Goal: Task Accomplishment & Management: Use online tool/utility

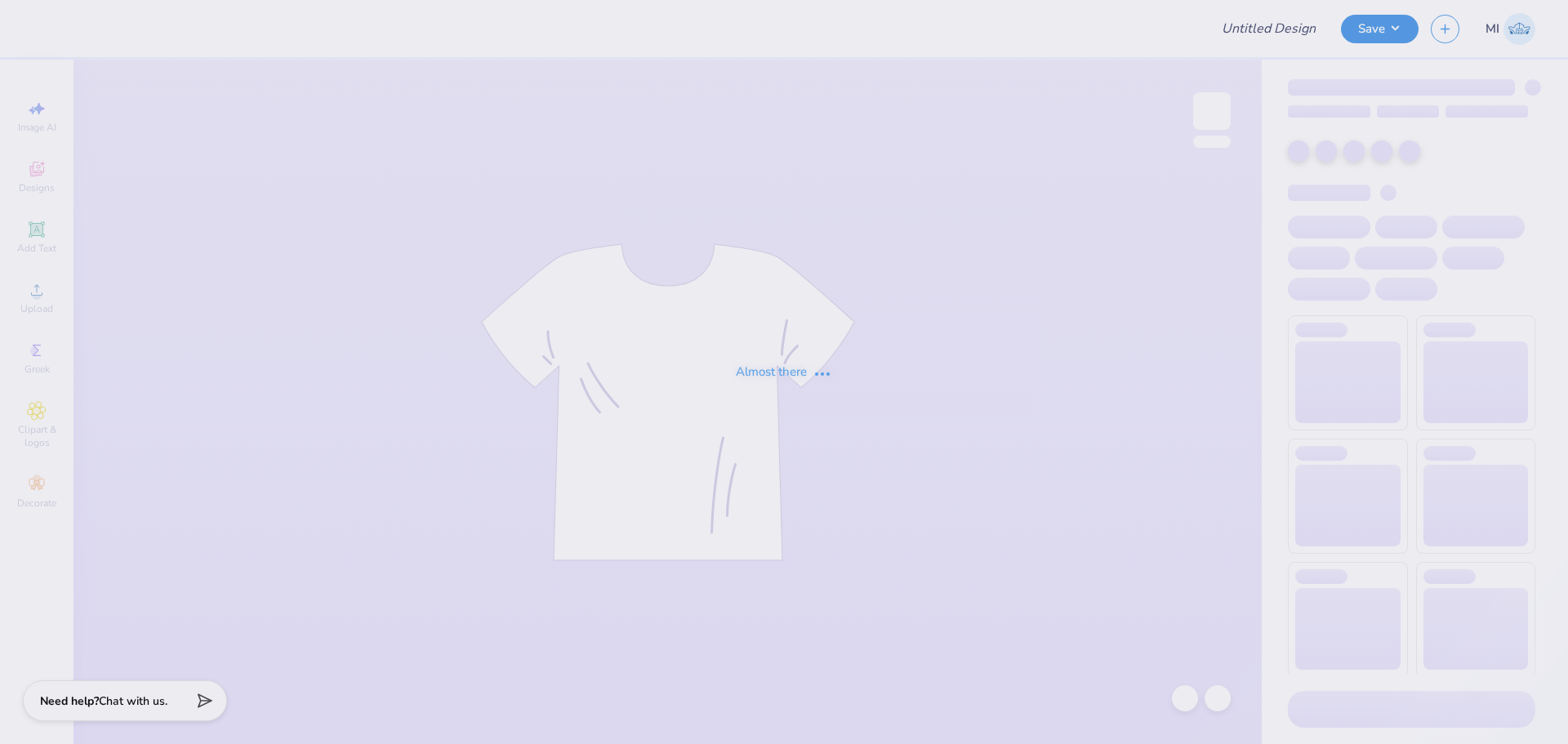
type input "Emma Weisel : Virginia Tech"
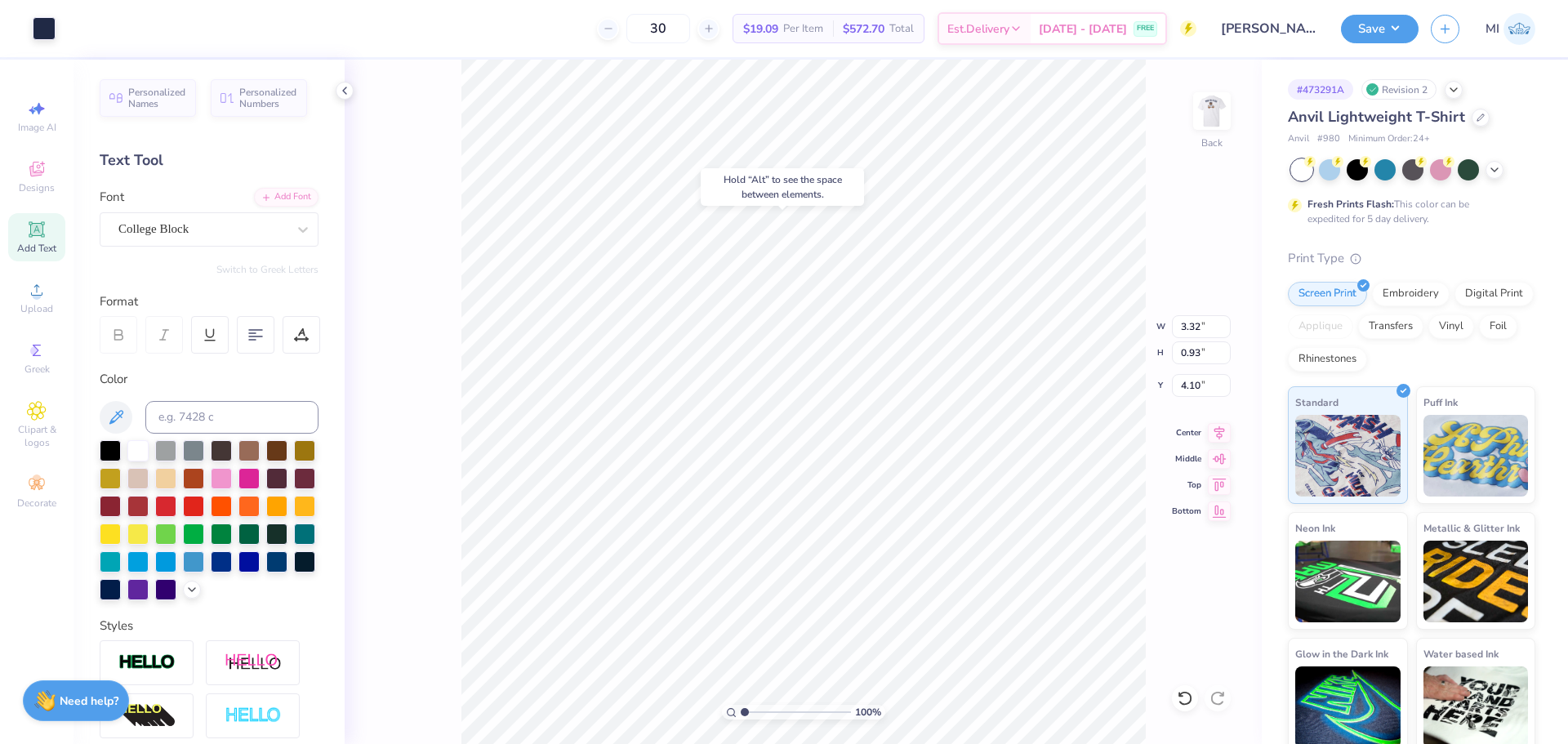
type input "4.10"
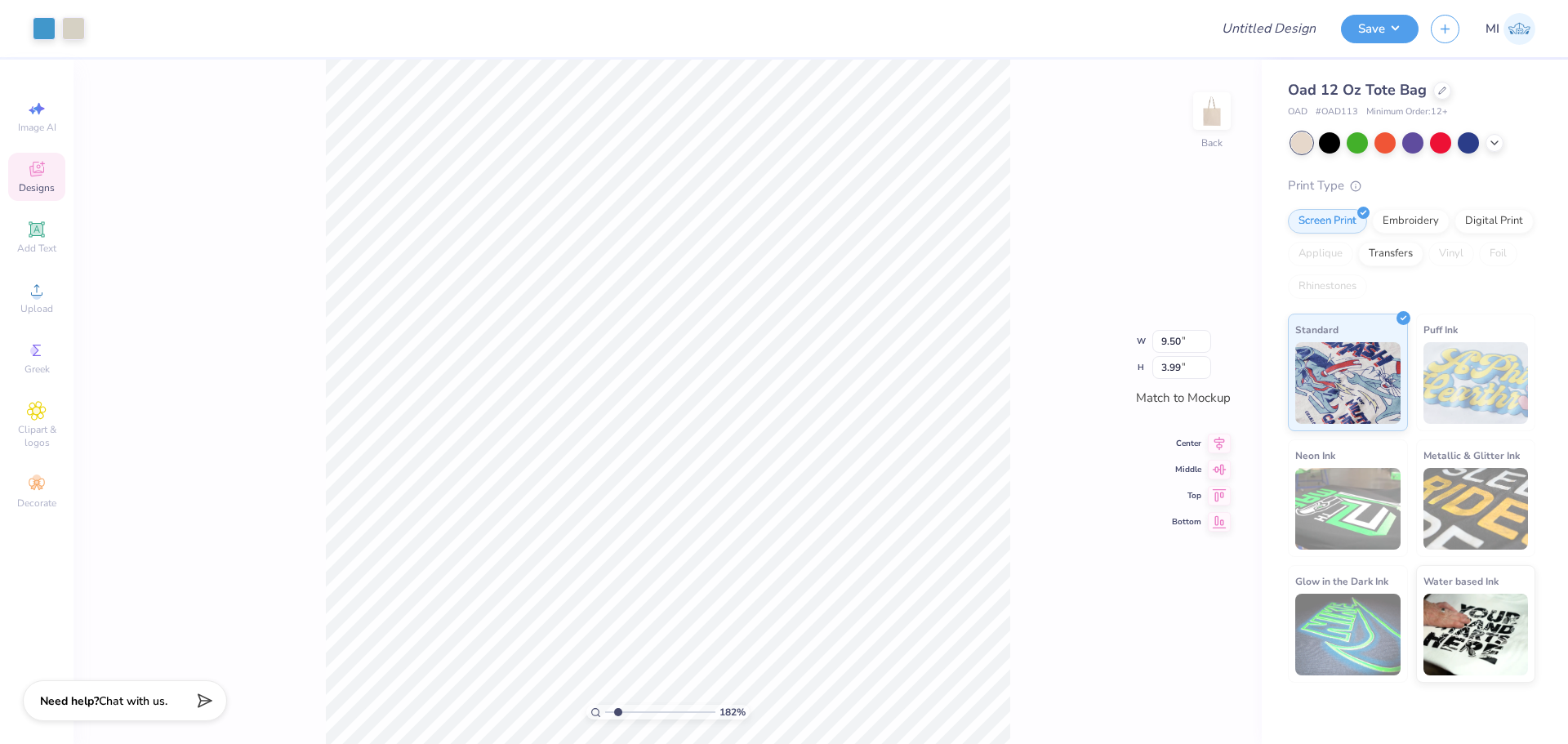
type input "1.82266588284093"
type input "7.86"
type input "2.49"
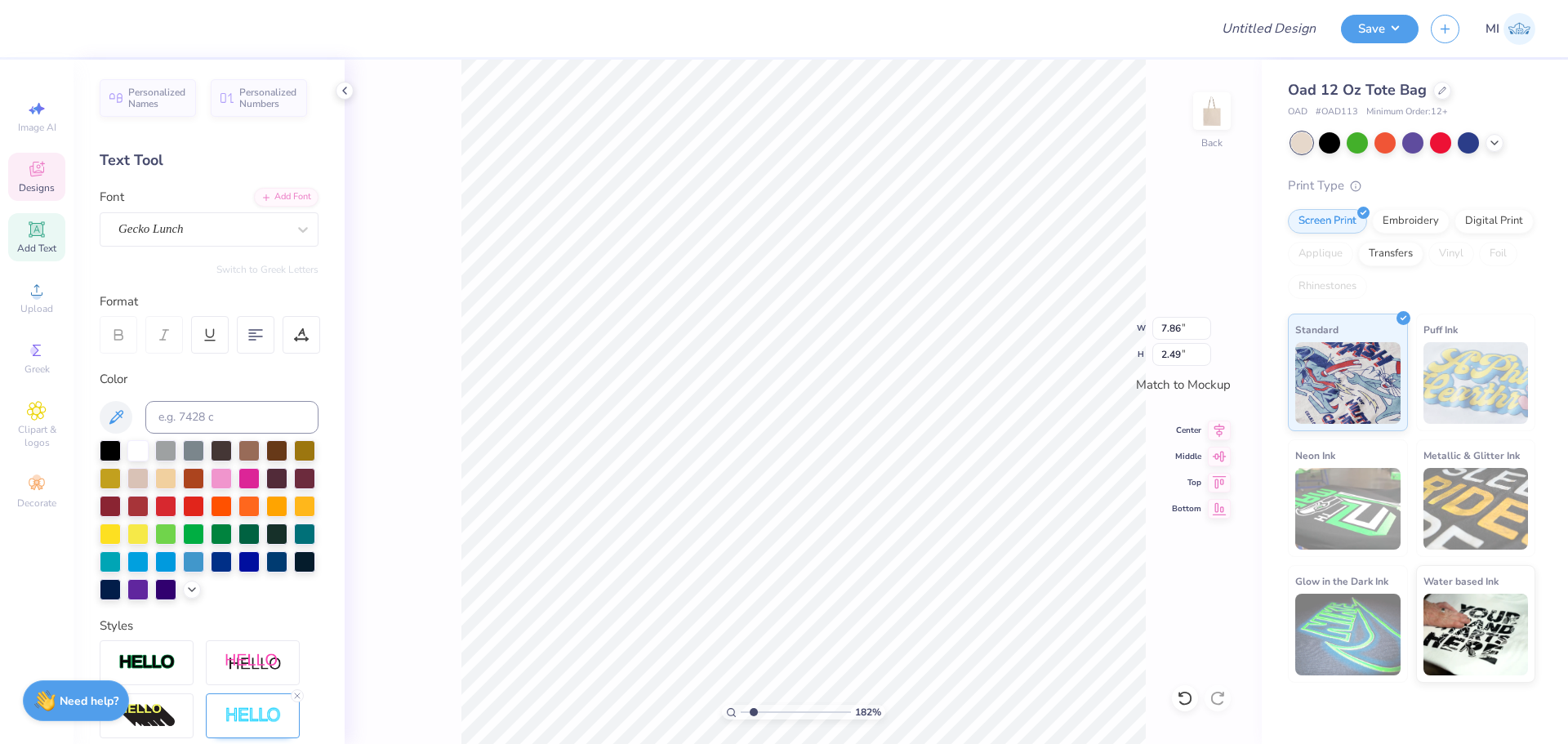
scroll to position [14, 3]
type input "1.82266588284093"
type textarea "AXi"
type input "1.82266588284093"
type textarea "AX"
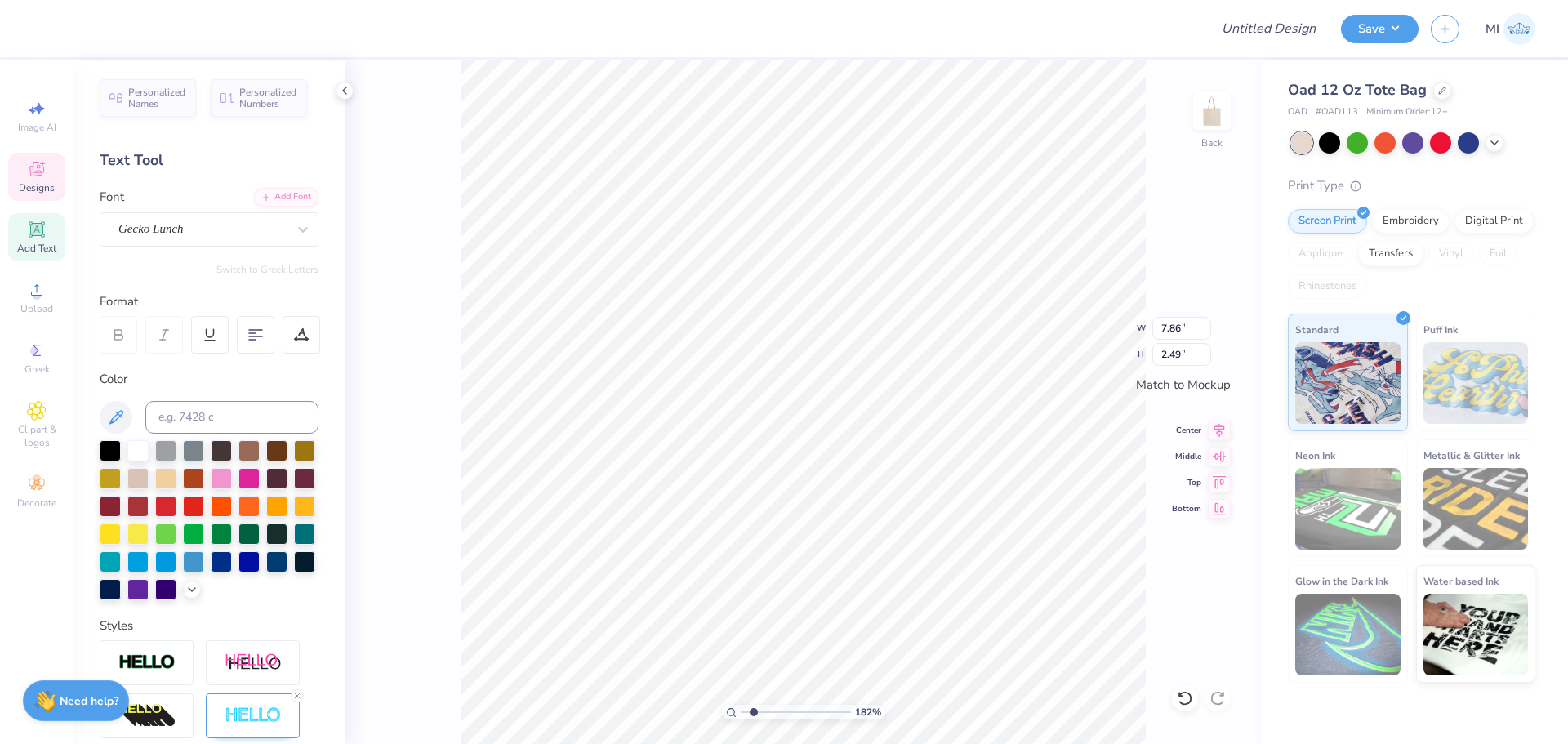
type input "1.82266588284093"
type textarea "A"
type input "1.82266588284093"
type textarea "B"
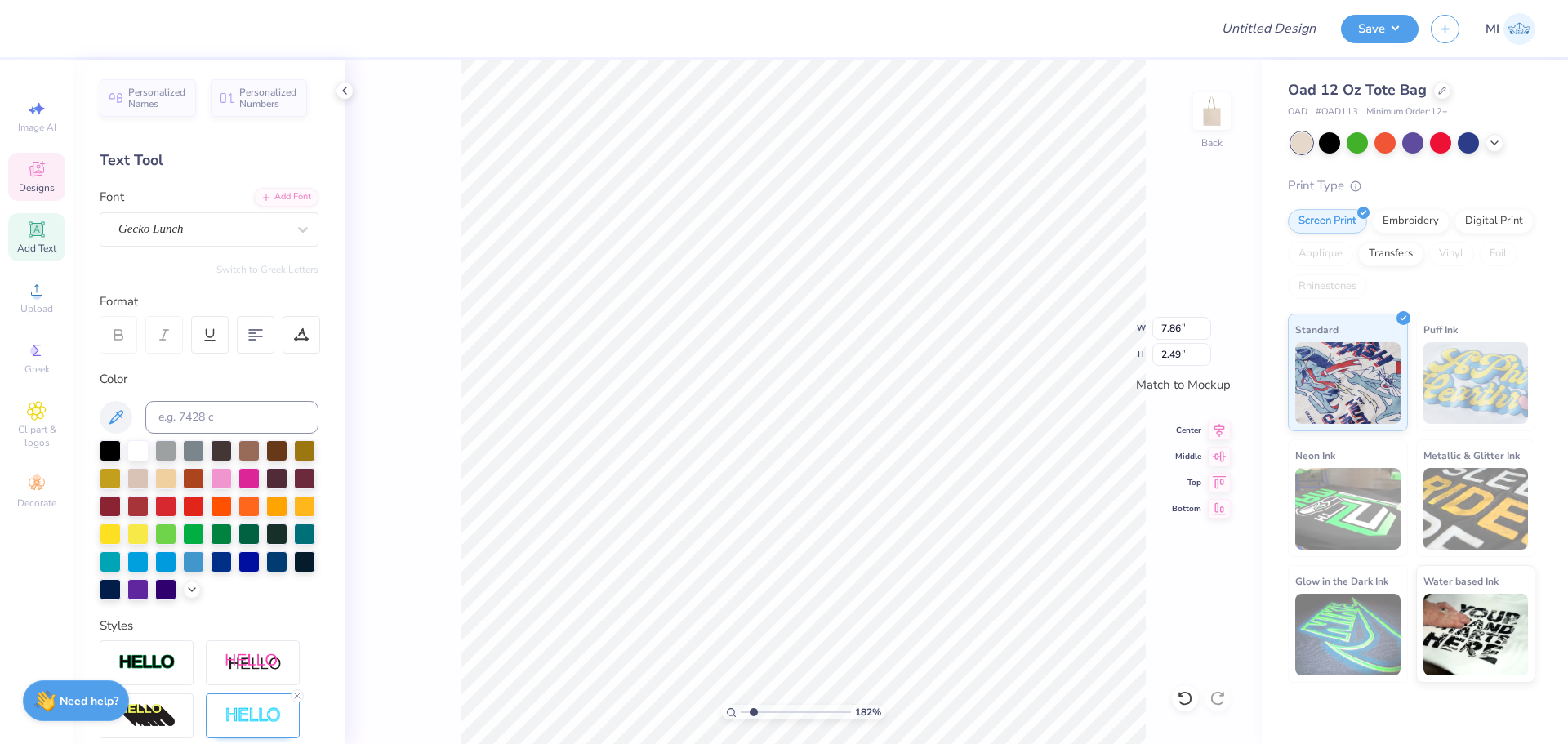
type input "1.82266588284093"
type textarea "BGC"
type input "1.82266588284093"
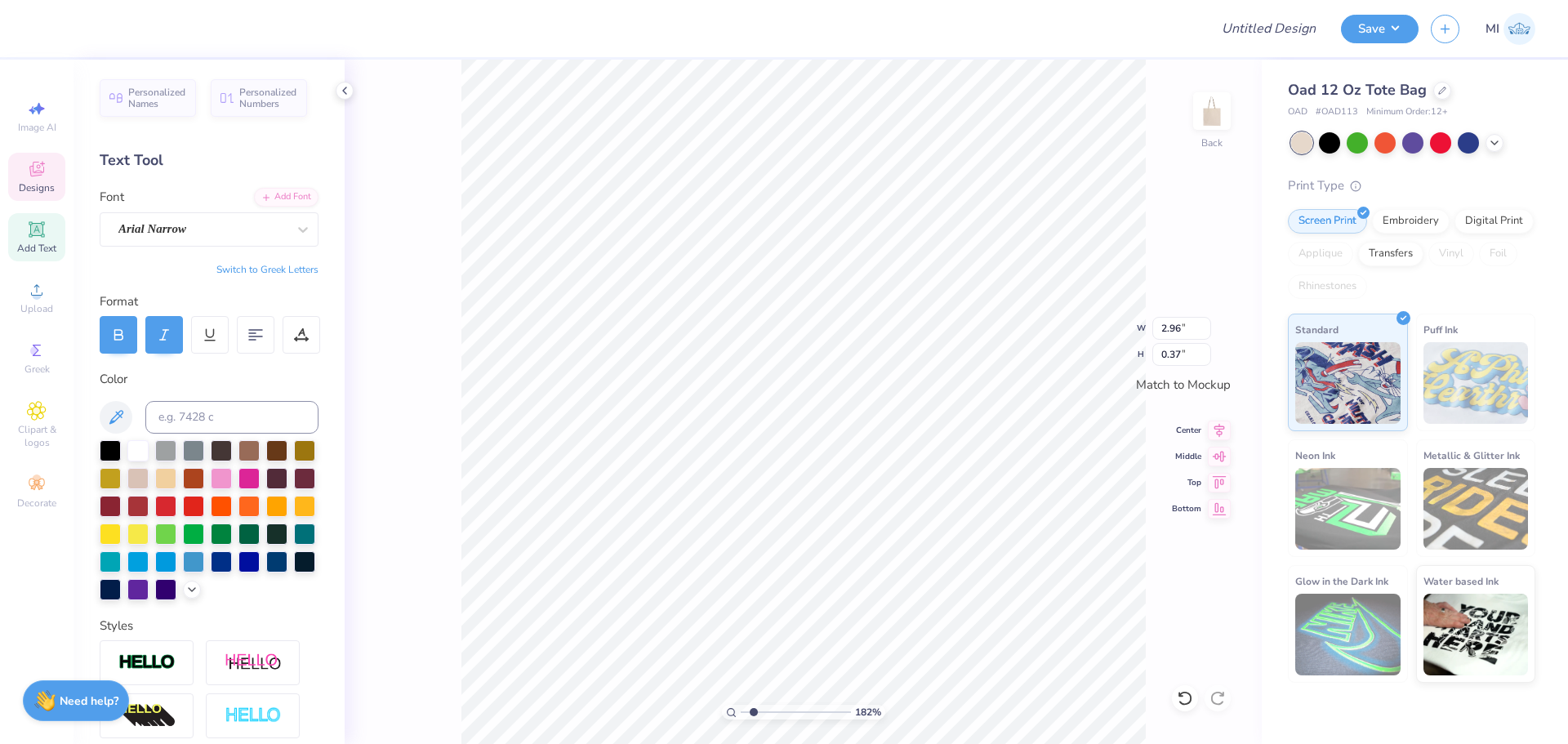
type textarea "Ru"
type input "1.82266588284093"
type textarea "Rus"
type input "1.82266588284093"
type textarea "Rush"
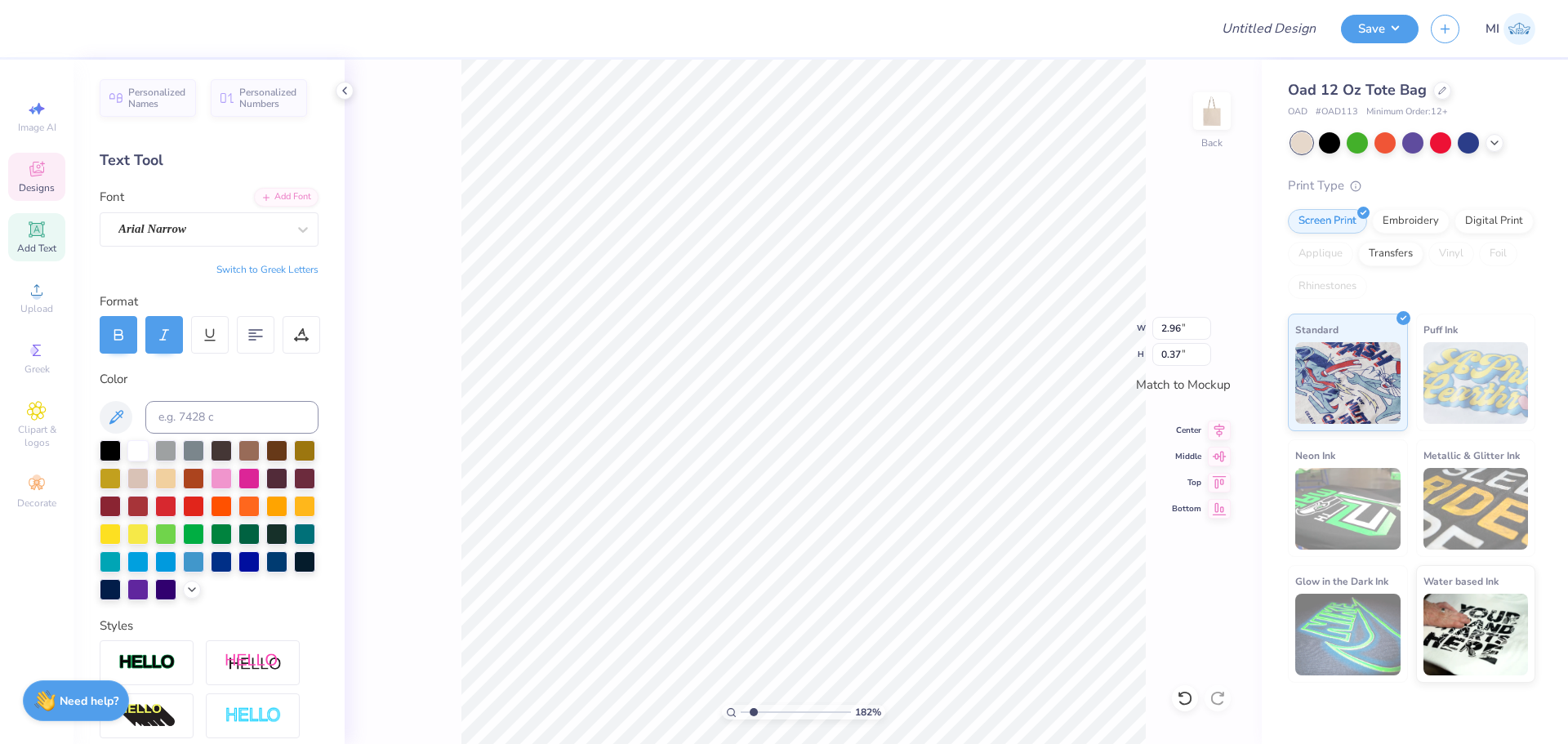
type input "1.82266588284093"
type textarea "Rush"
type input "1.82266588284093"
type textarea "Rush We"
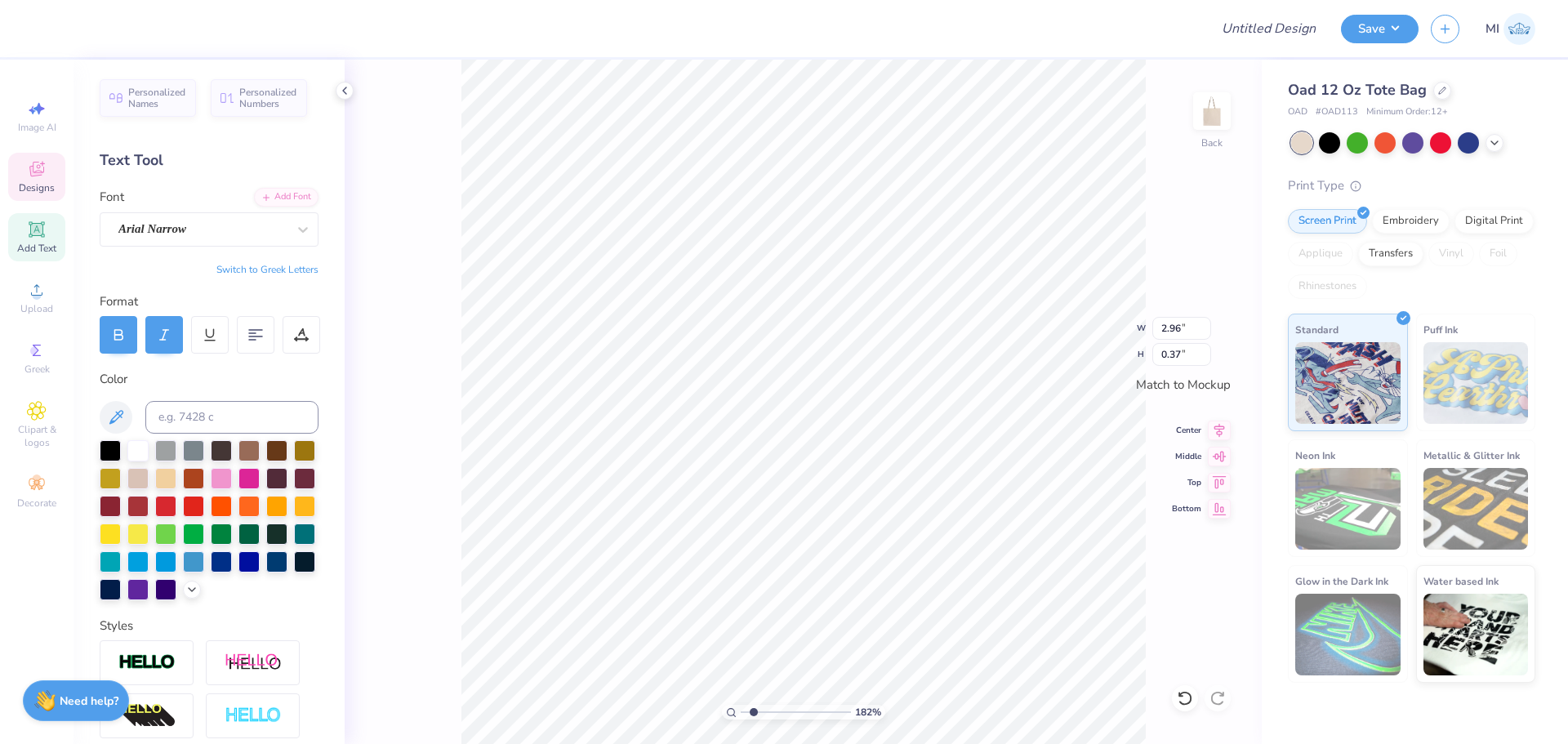
type input "1.82266588284093"
type textarea "Rush Week"
type input "1.82266588284093"
type textarea ". 1893"
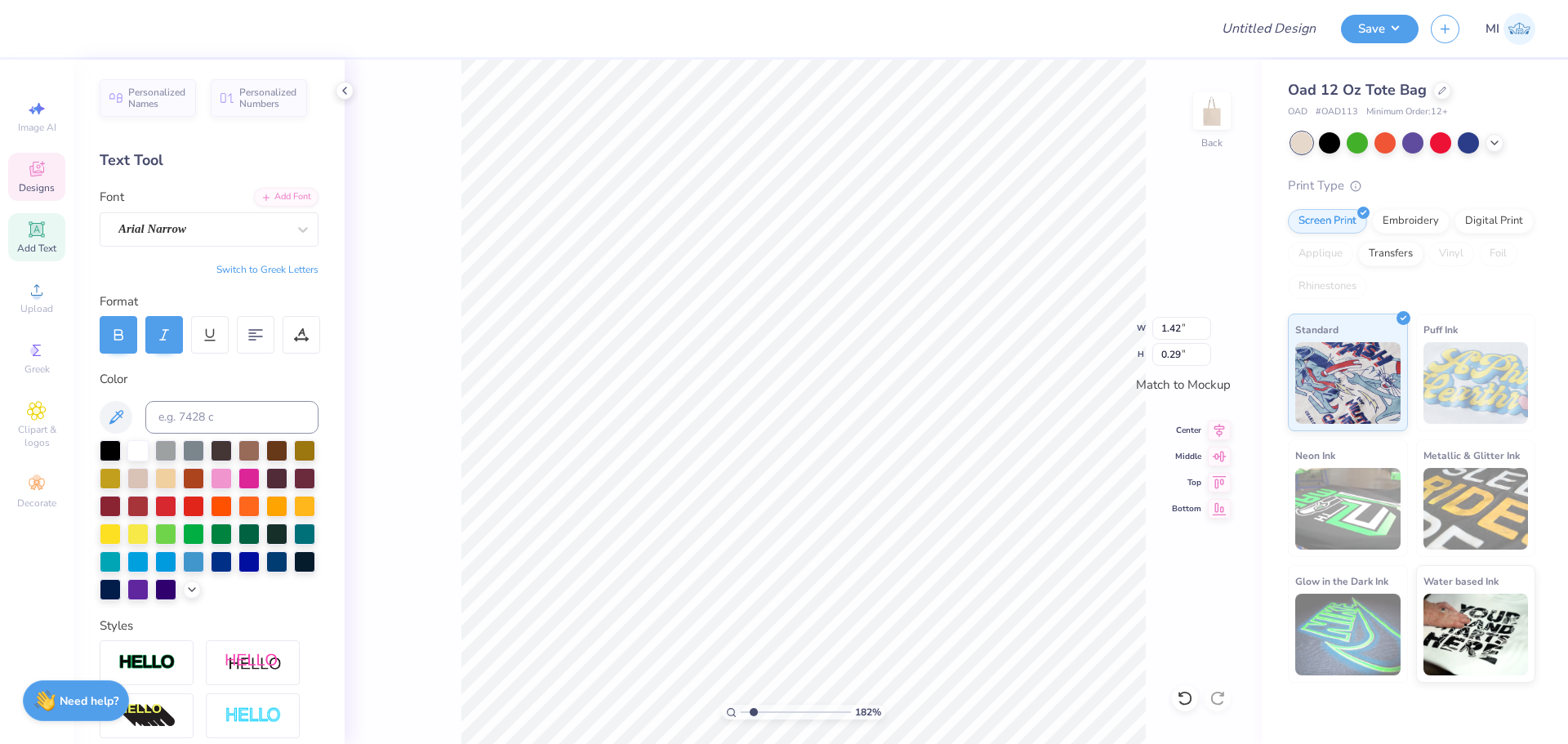
type input "1.82266588284093"
type input "1.56"
type input "1.84"
type input "1.82266588284093"
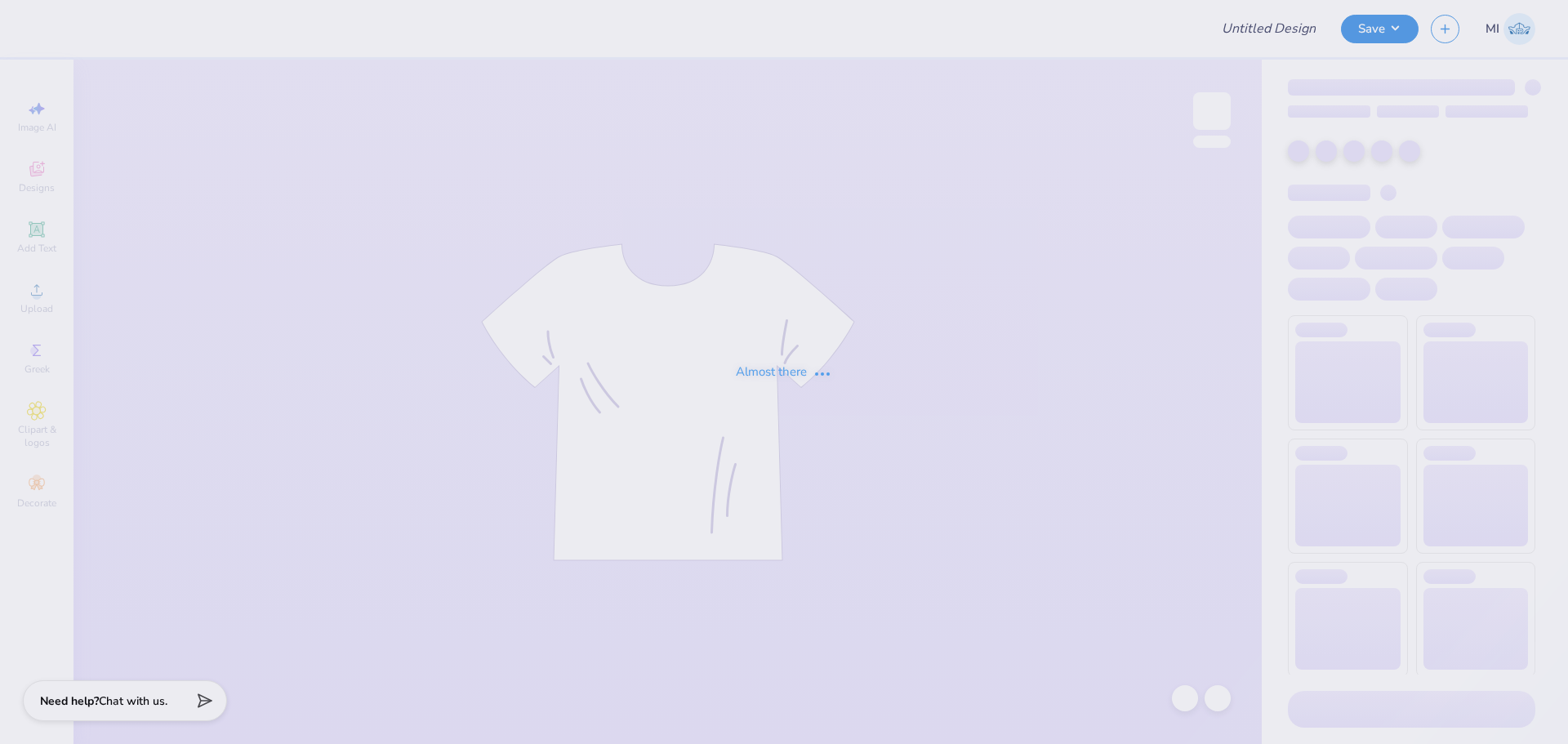
click at [1342, 77] on div "Almost there" at bounding box center [784, 372] width 1568 height 744
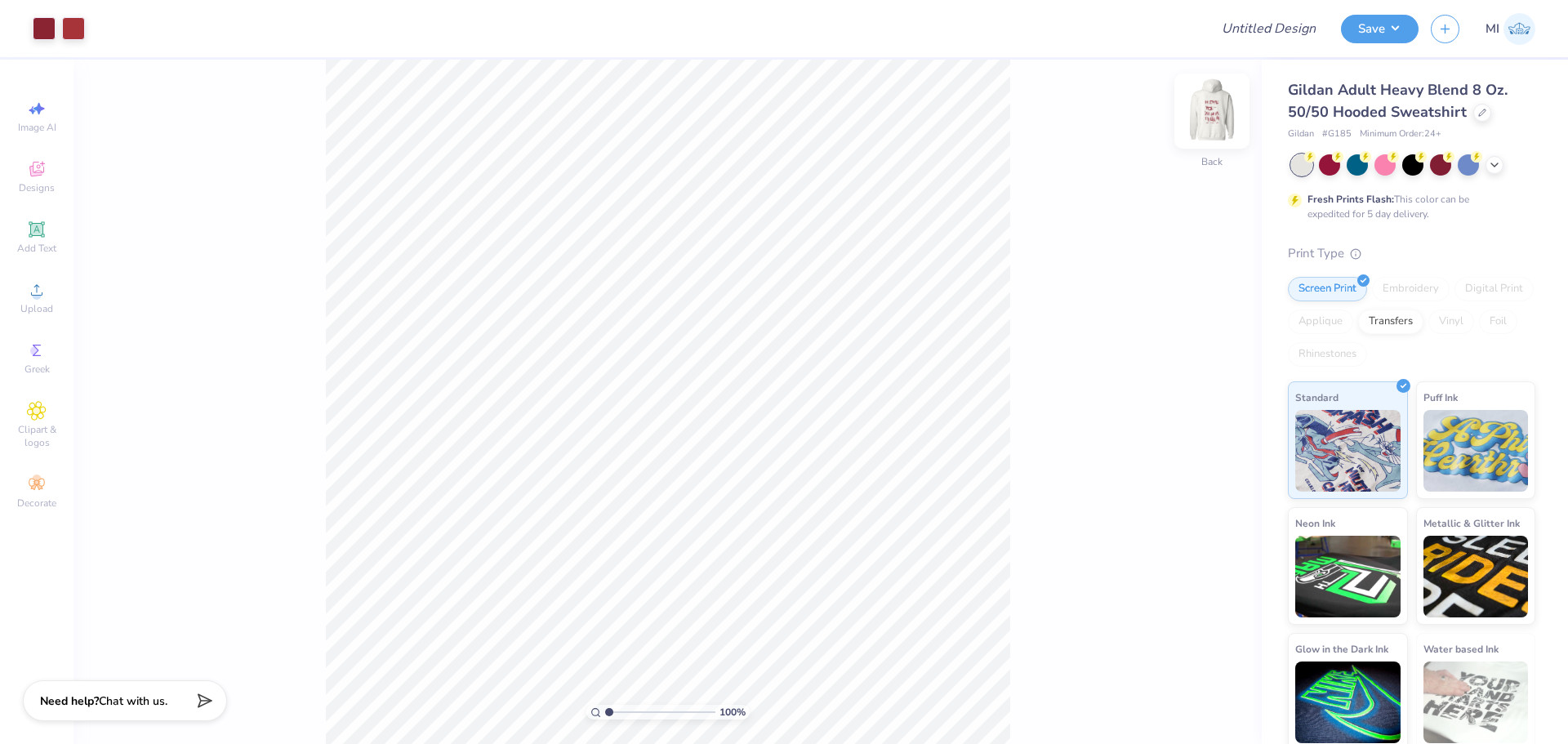
click at [1214, 119] on img at bounding box center [1211, 110] width 65 height 65
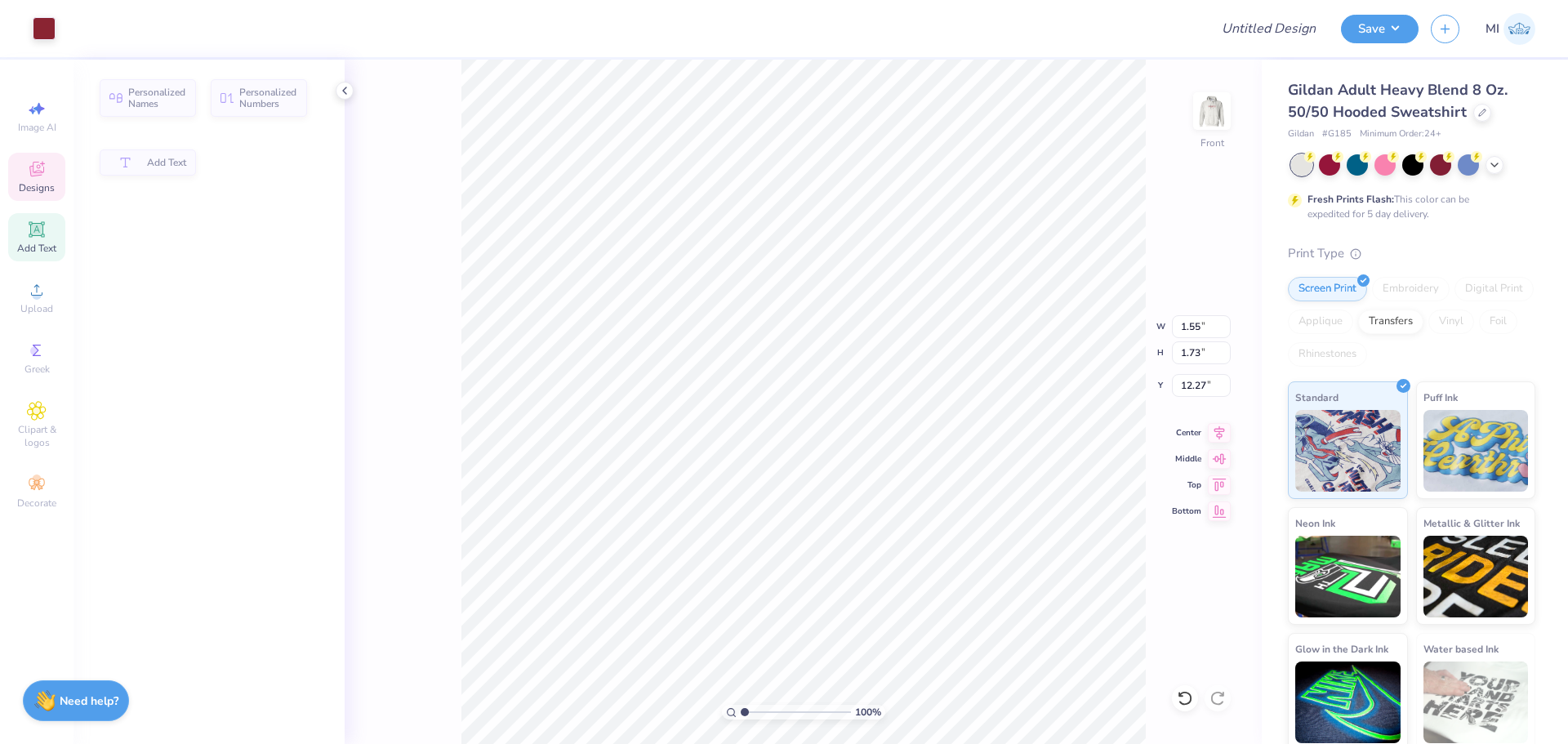
type input "1.55"
type input "1.73"
type input "12.27"
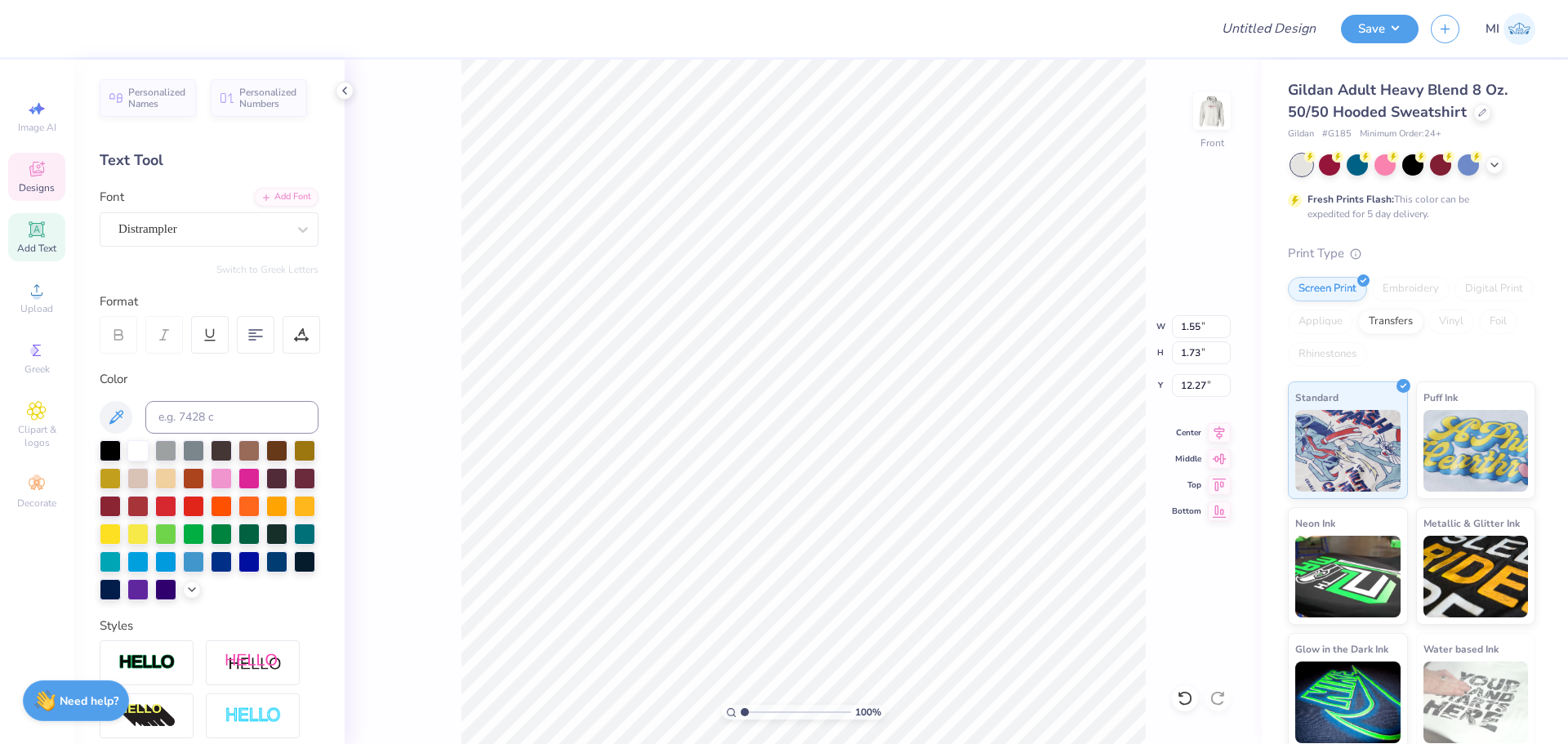
scroll to position [14, 3]
type textarea "G"
type input "11.77"
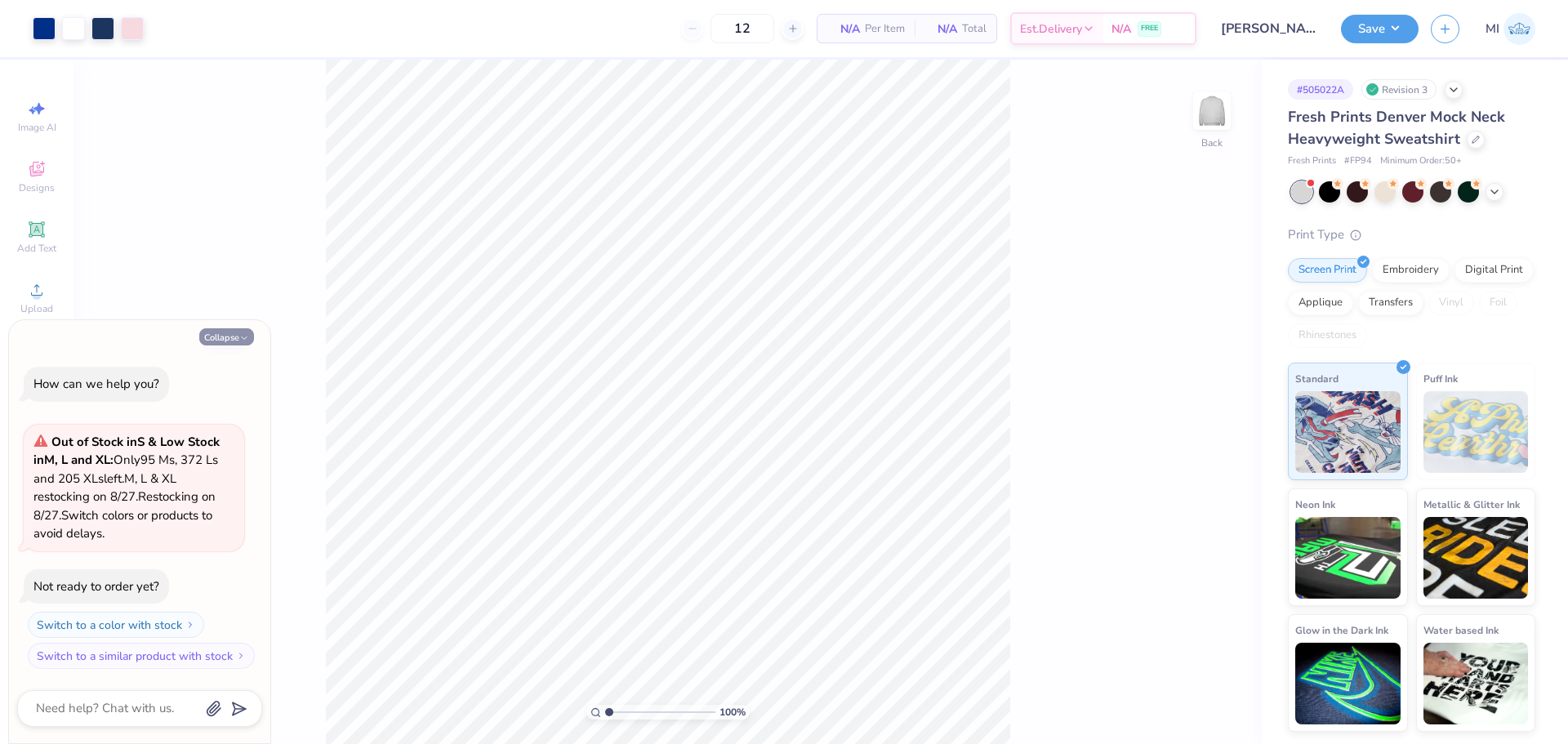
click at [228, 334] on button "Collapse" at bounding box center [226, 337] width 55 height 17
type textarea "x"
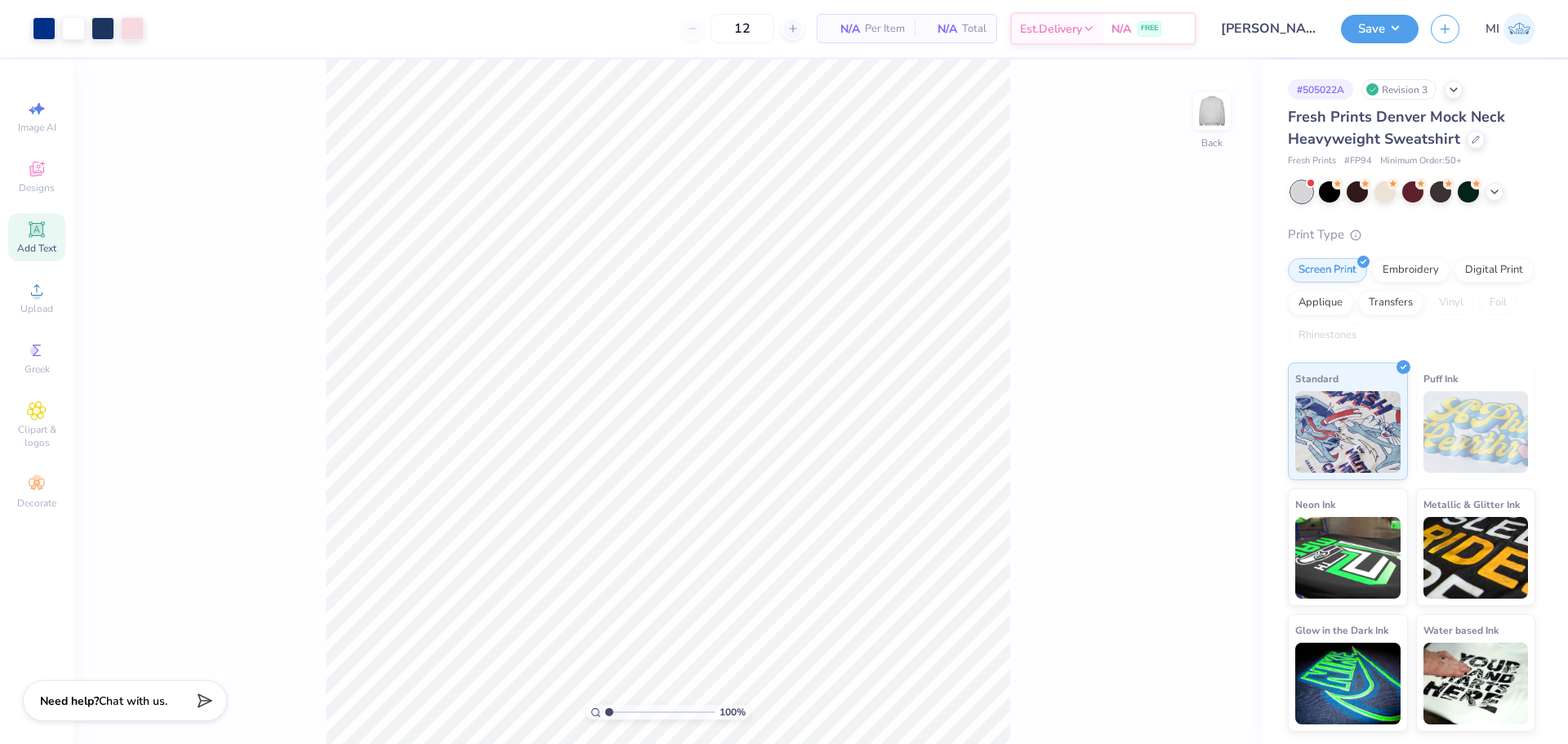
click at [29, 225] on icon at bounding box center [37, 229] width 20 height 20
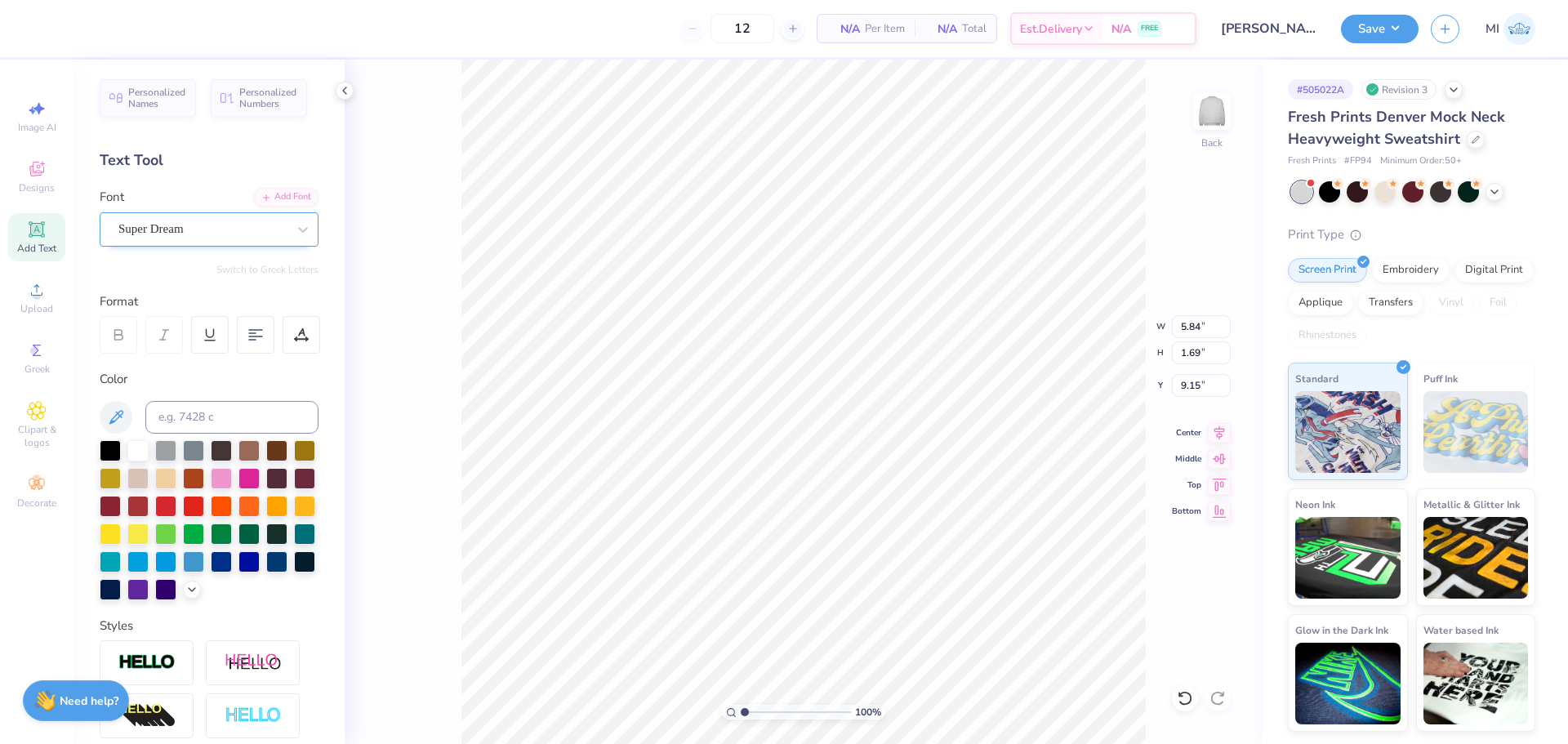
click at [175, 223] on div "Super Dream" at bounding box center [203, 228] width 172 height 25
click at [175, 223] on span "Super Dream" at bounding box center [151, 229] width 65 height 19
click at [144, 225] on span "Super Dream" at bounding box center [151, 229] width 65 height 19
paste input "Sharp Slab Bold"
type input "Sharp Slab Bold"
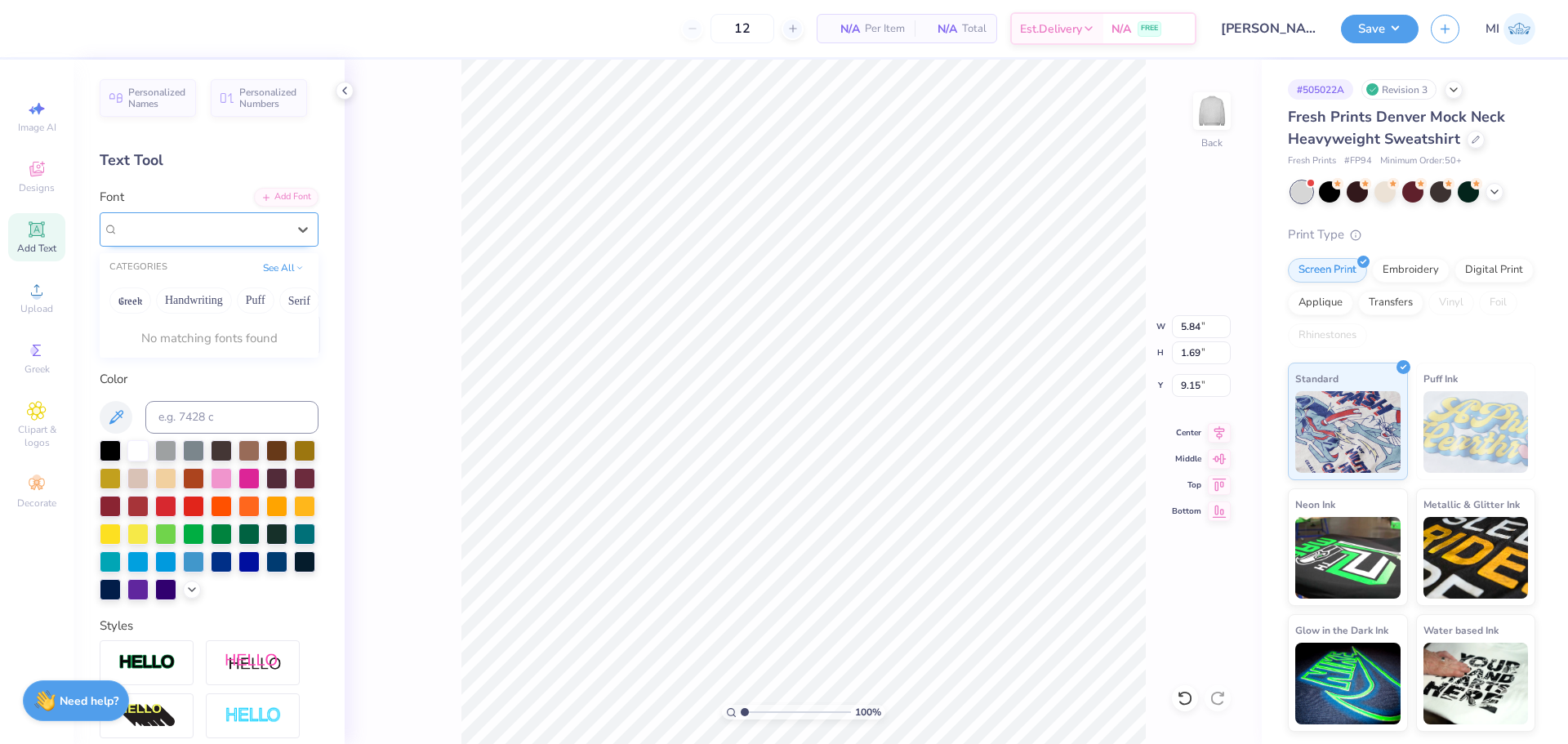
click at [265, 228] on div at bounding box center [203, 228] width 172 height 25
paste input "Sharp Slab Bold"
type input "Sharp Slab Bold"
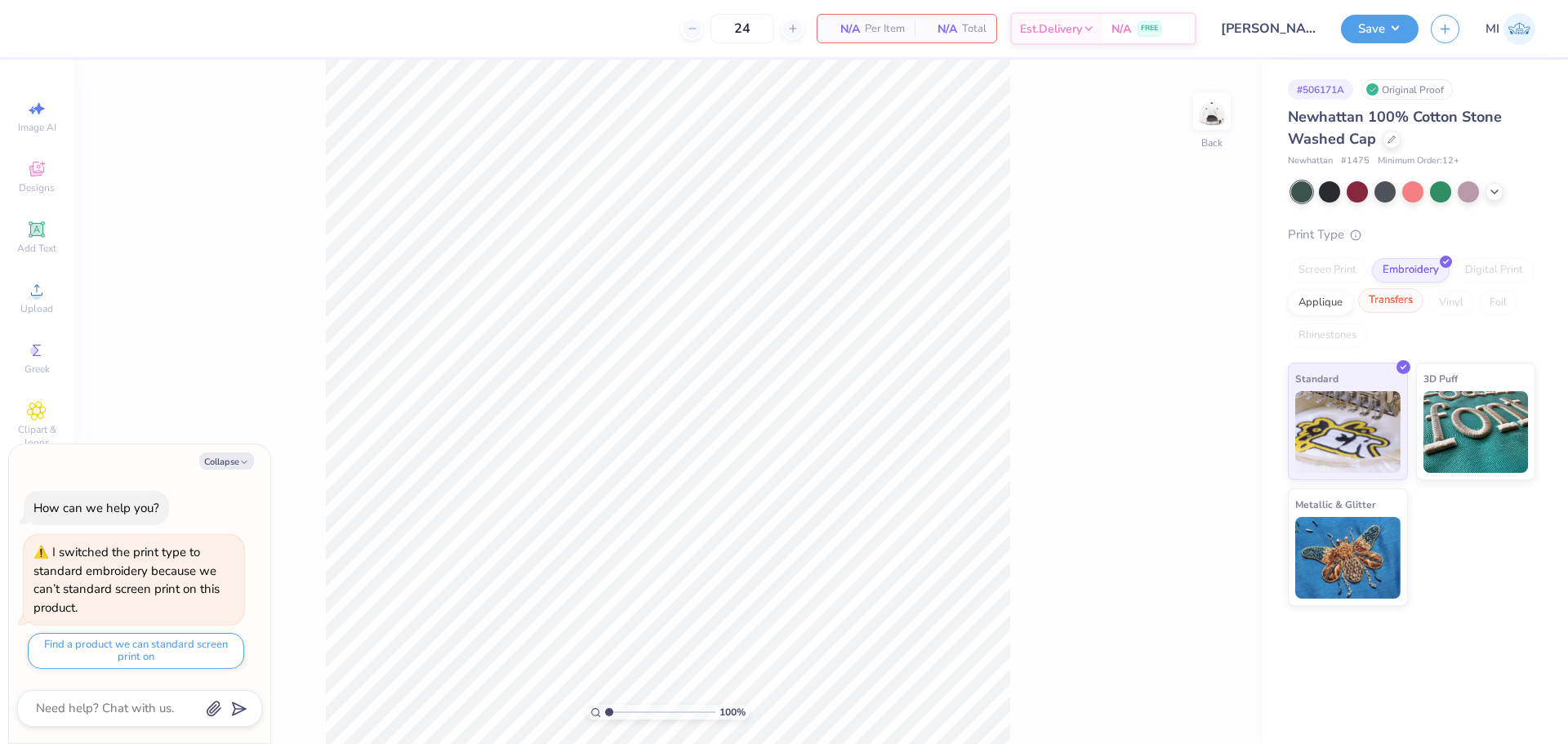
click at [1376, 303] on div "Transfers" at bounding box center [1391, 301] width 65 height 25
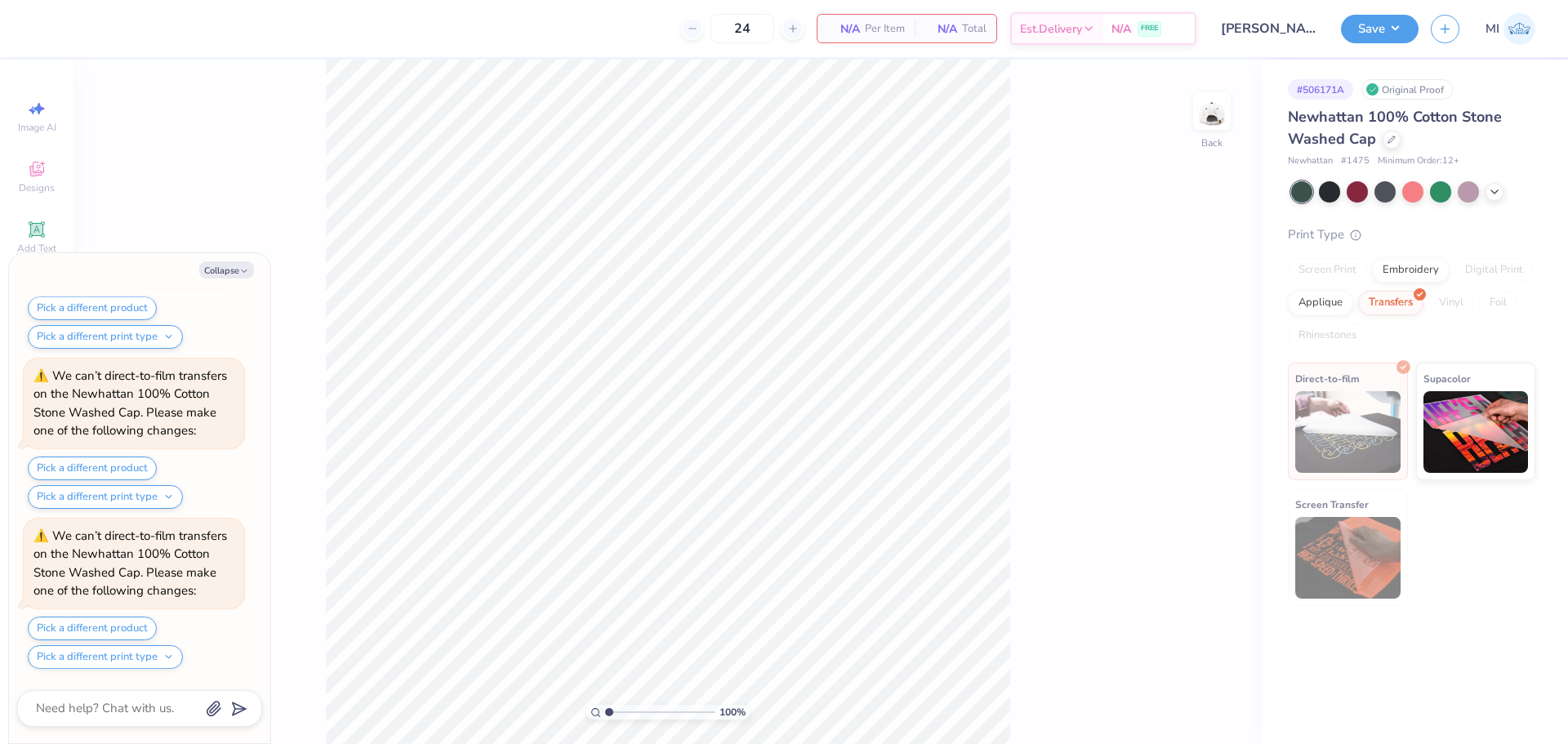
scroll to position [289, 0]
drag, startPoint x: 1283, startPoint y: 111, endPoint x: 1378, endPoint y: 128, distance: 96.5
click at [1378, 128] on div "# 506171A Original Proof Newhattan 100% Cotton Stone Washed Cap Newhattan # 147…" at bounding box center [1415, 332] width 307 height 546
copy span "Newhattan 100% Cotton Stone Washed Cap"
click at [107, 166] on div "100 % Back" at bounding box center [668, 402] width 1189 height 685
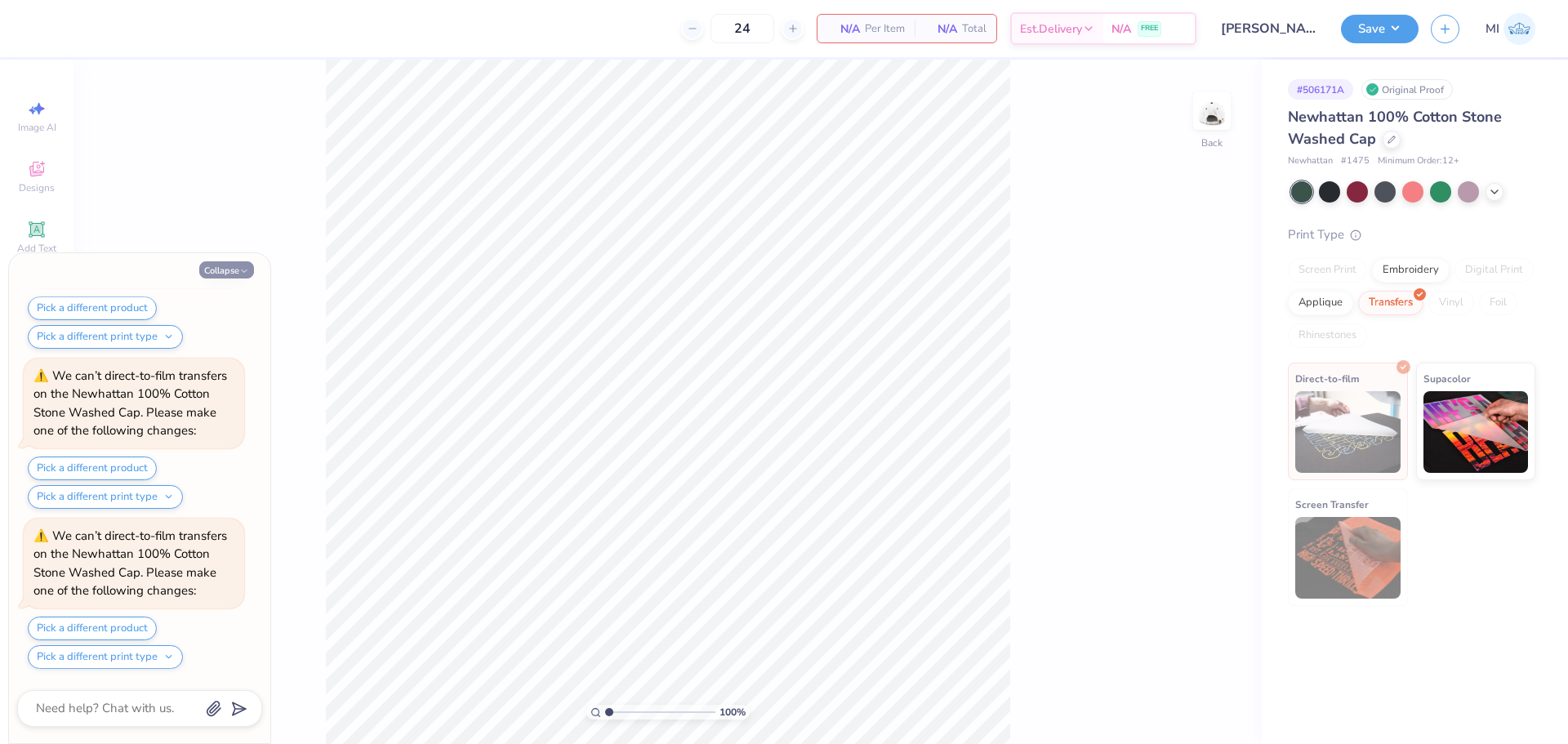
click at [227, 269] on button "Collapse" at bounding box center [226, 270] width 55 height 17
type textarea "x"
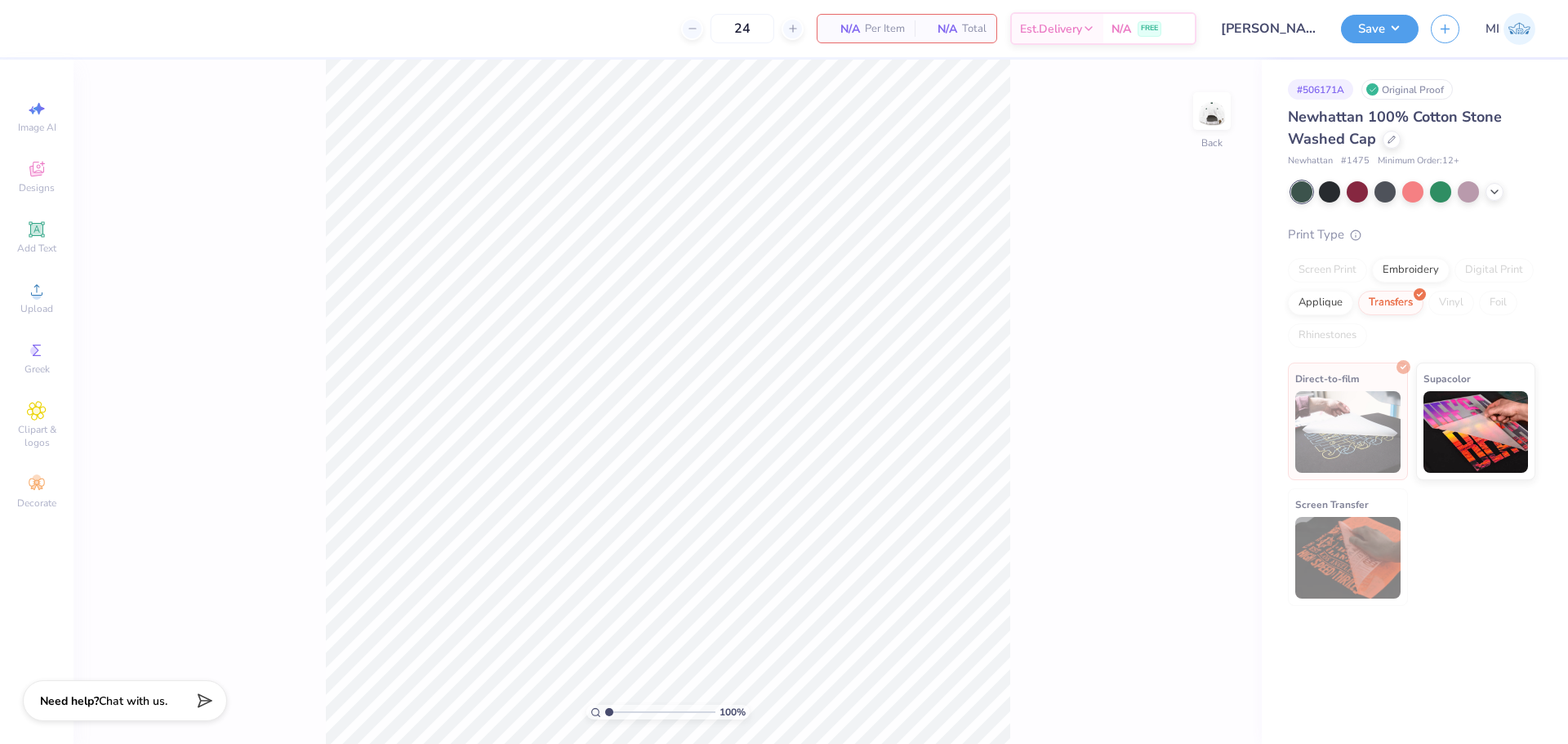
click at [57, 212] on div "Image AI Designs Add Text Upload Greek Clipart & logos Decorate" at bounding box center [37, 304] width 58 height 423
click at [56, 182] on div "Designs" at bounding box center [37, 176] width 58 height 48
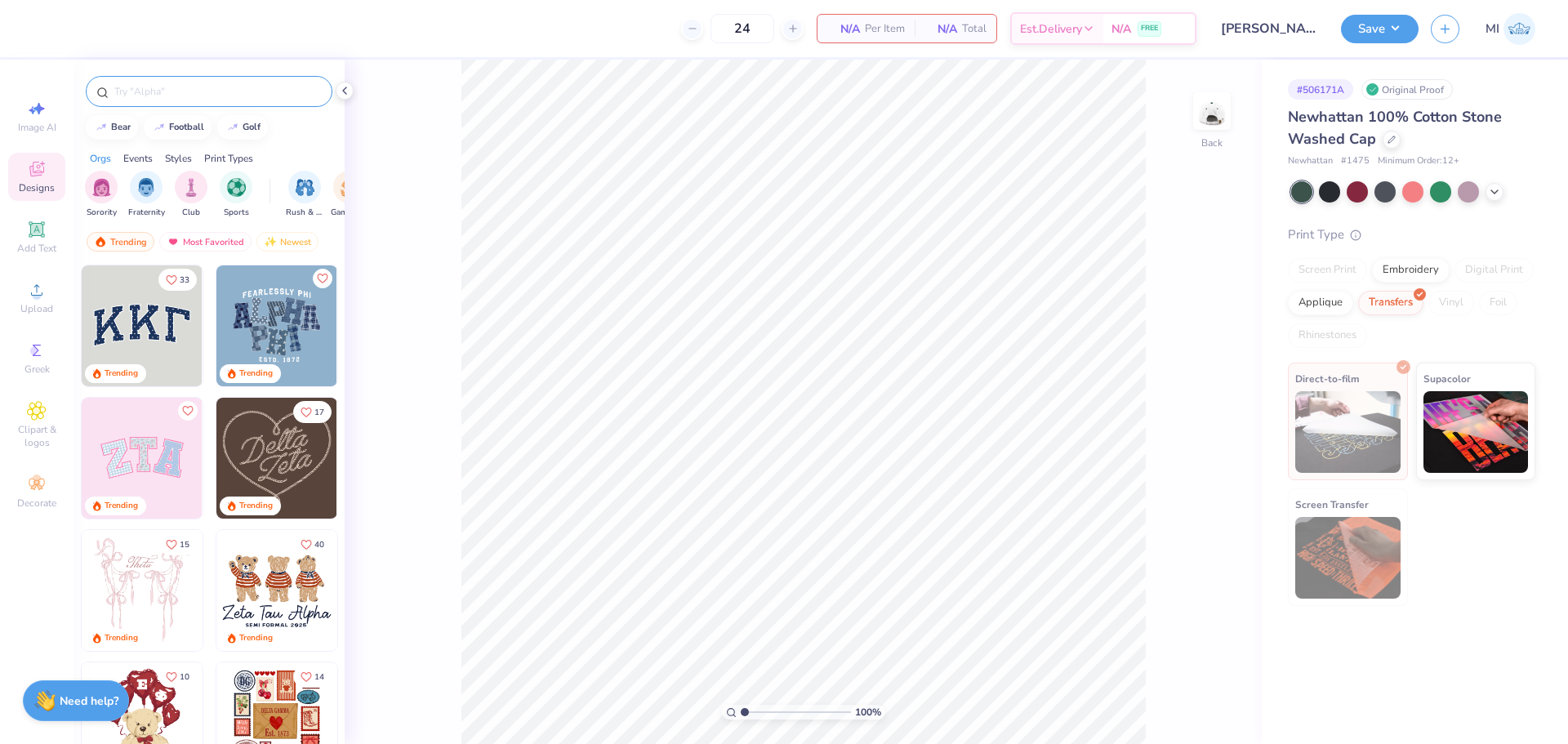
click at [127, 90] on input "text" at bounding box center [217, 91] width 209 height 16
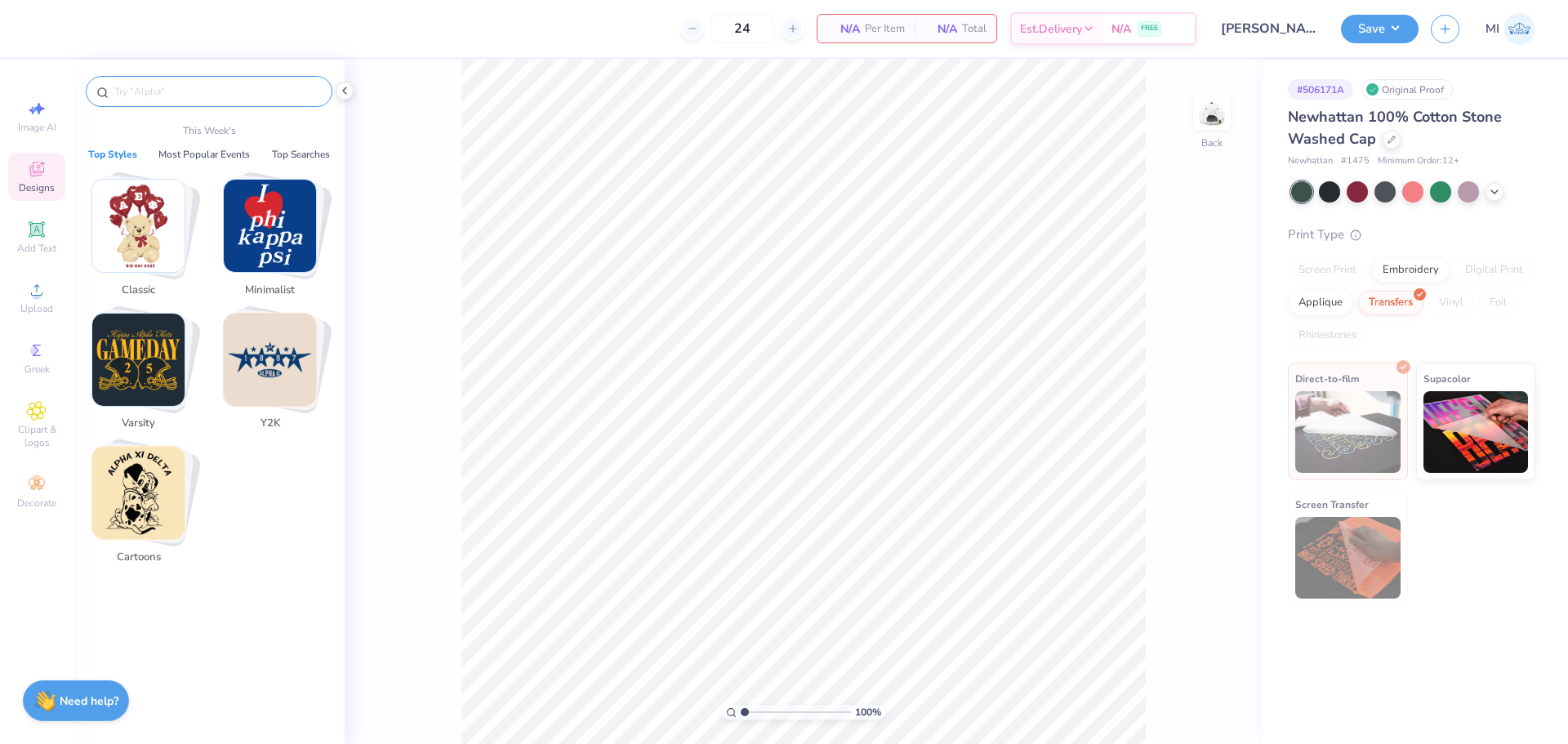
paste input "Zeta Tau Alpha Bold Text and Star in Blue PR Crop Top"
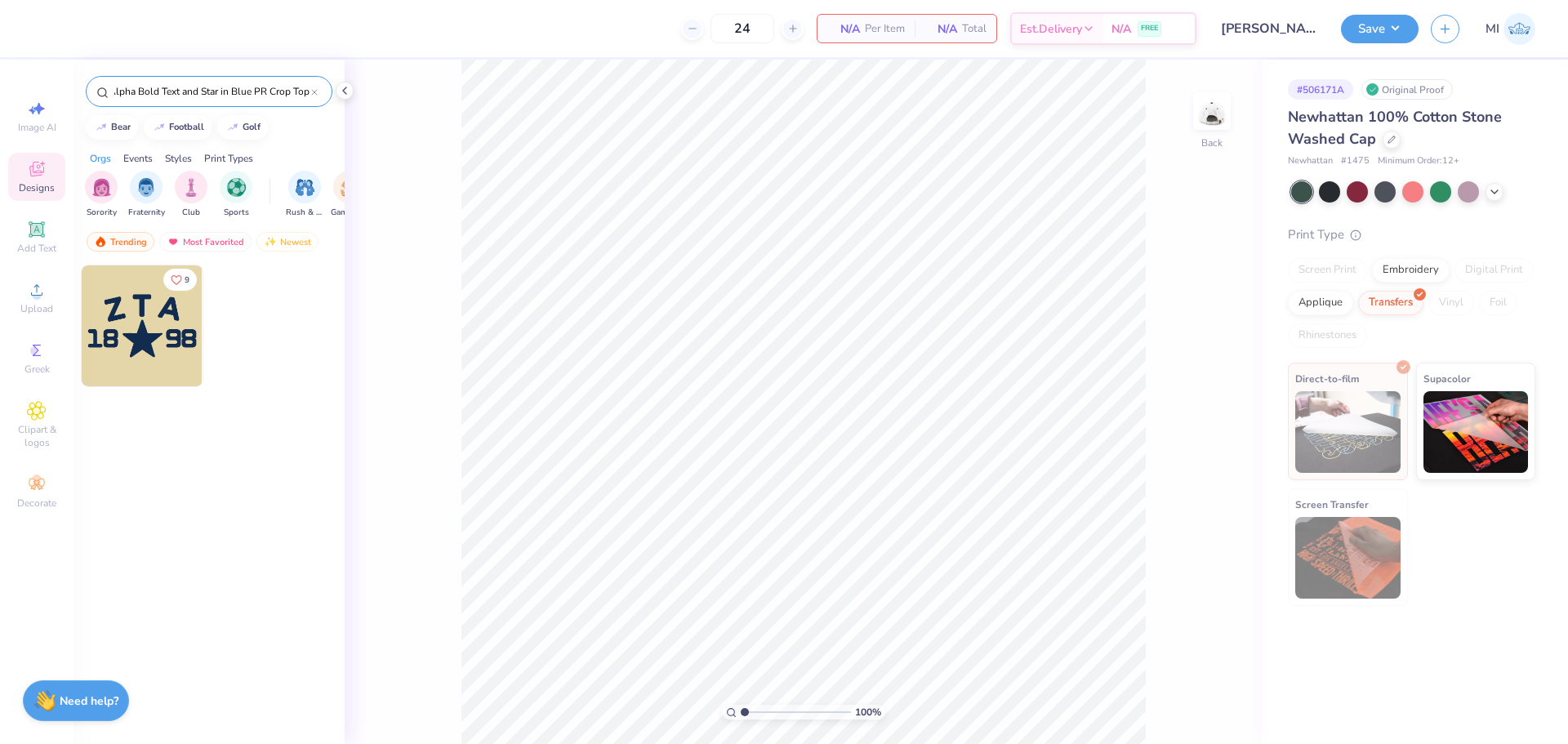
type input "Zeta Tau Alpha Bold Text and Star in Blue PR Crop Top"
click at [192, 350] on img at bounding box center [142, 325] width 121 height 121
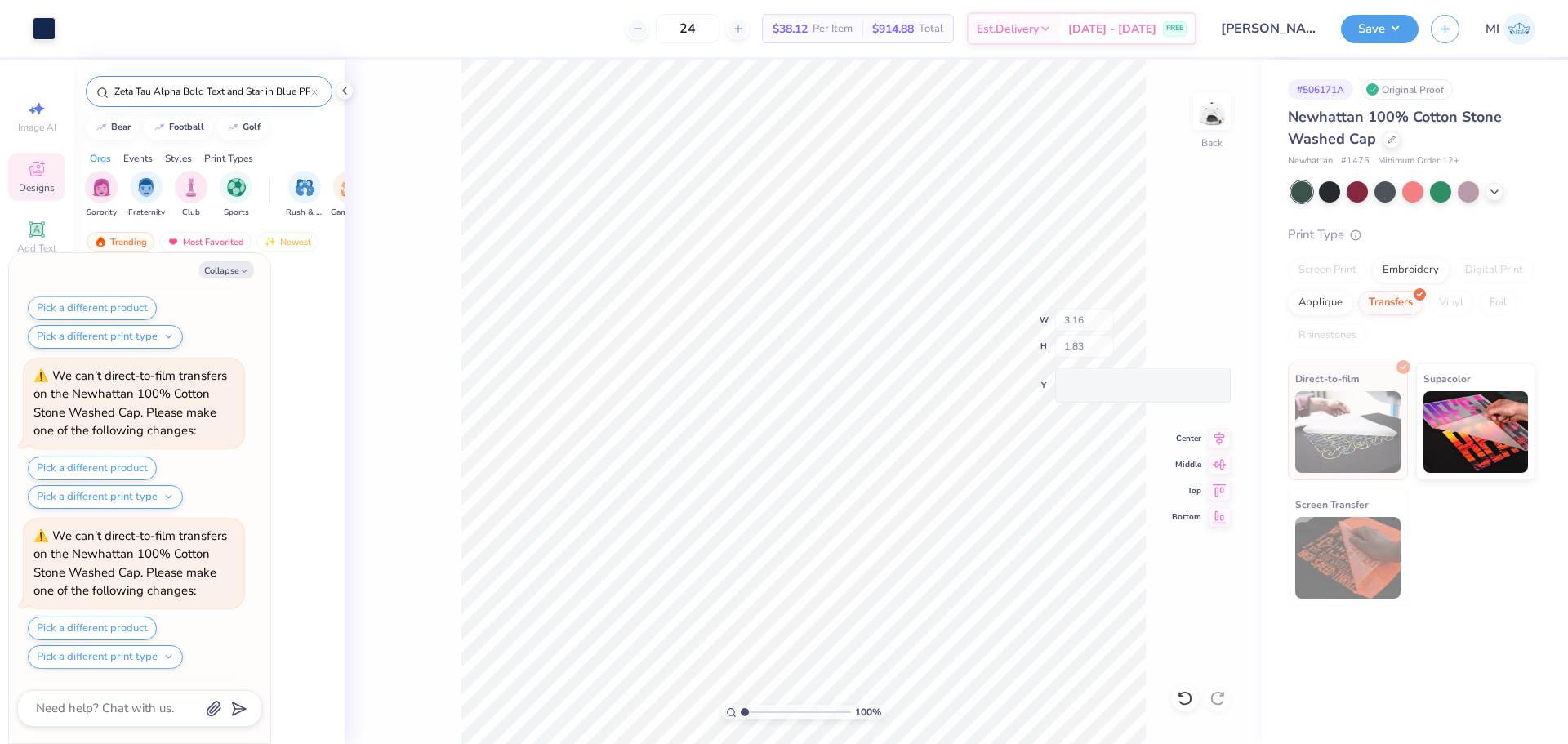
scroll to position [610, 0]
type textarea "x"
type input "0.54"
type input "0.65"
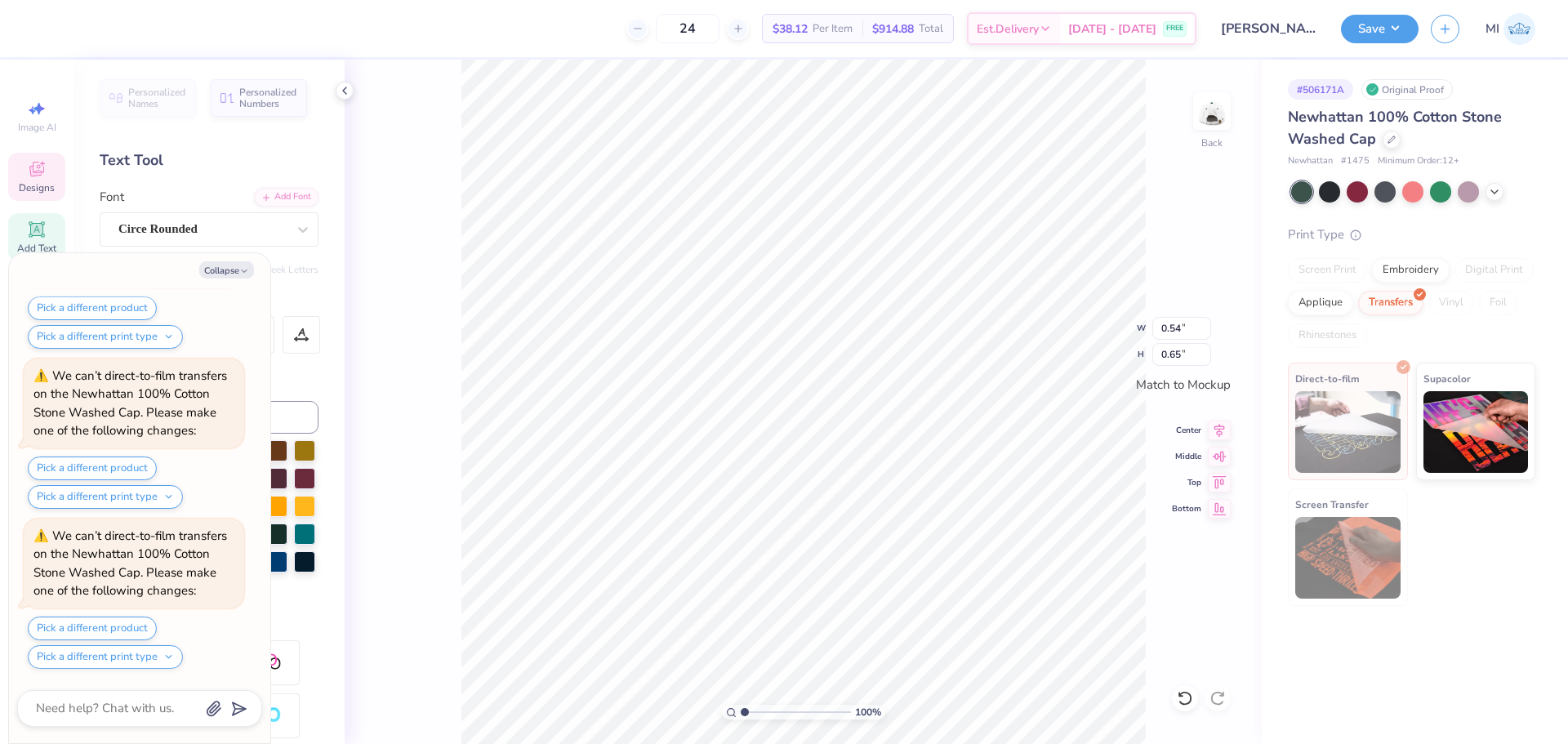
scroll to position [13, 3]
type textarea "x"
type input "0.88"
type input "0.33"
type textarea "x"
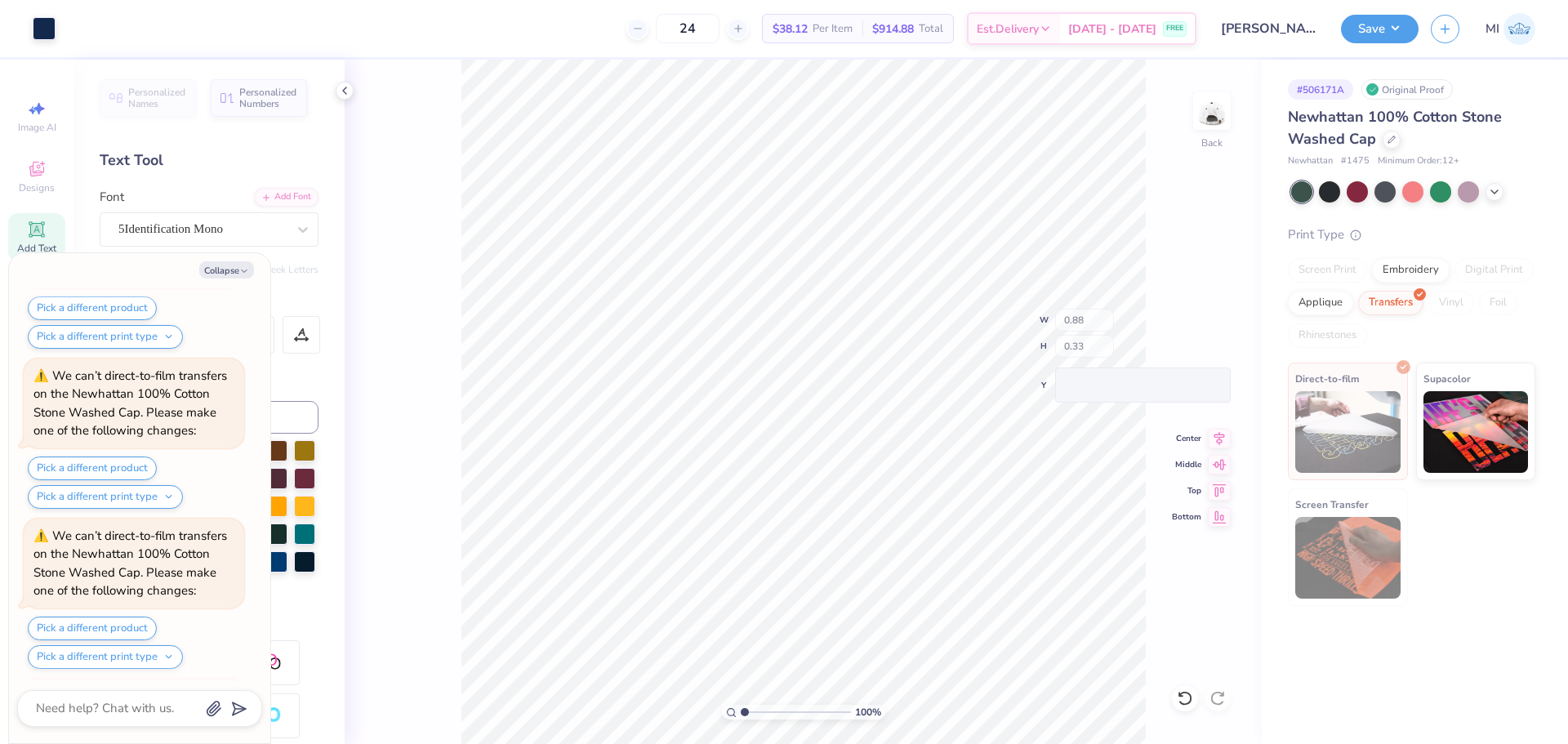
scroll to position [1090, 0]
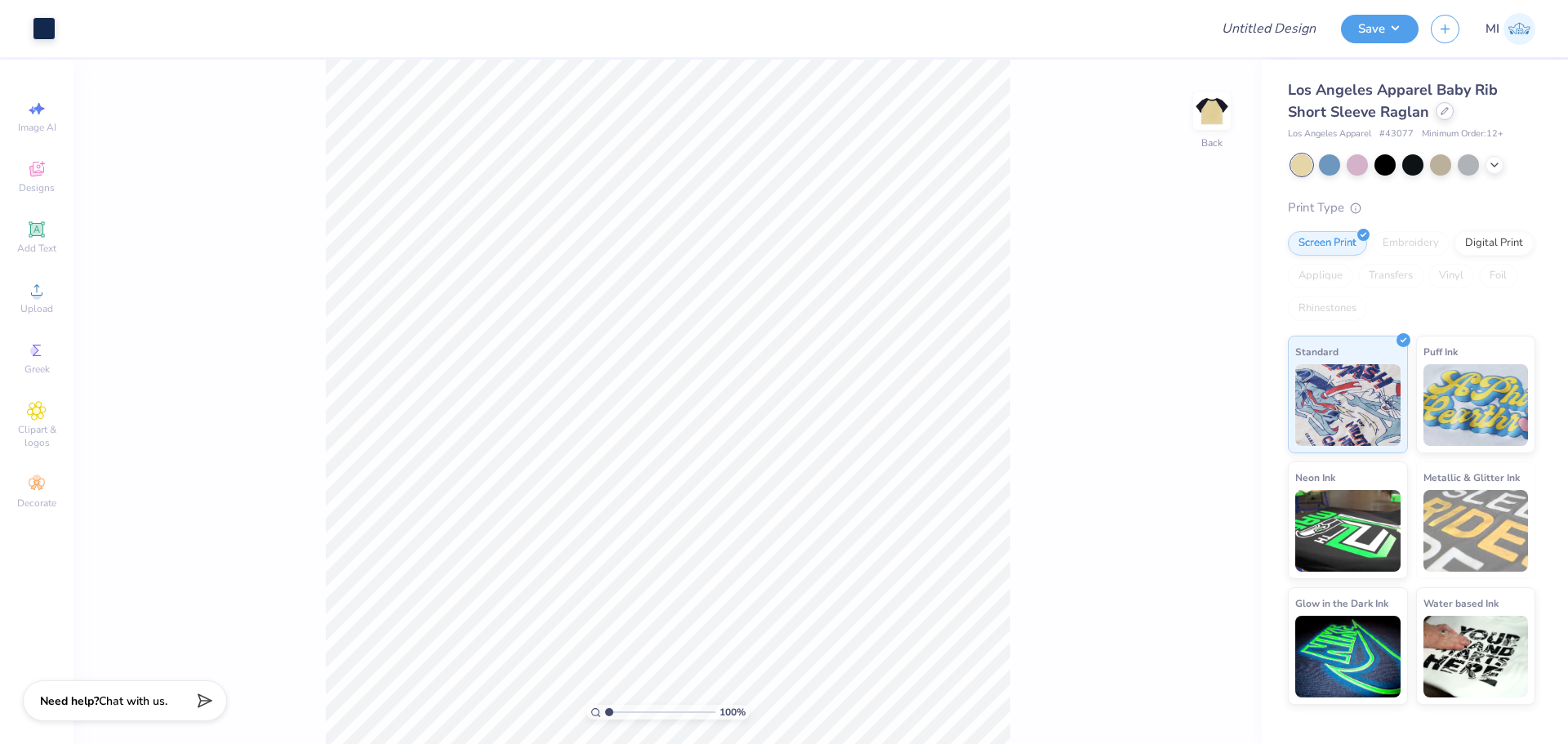
click at [1443, 108] on icon at bounding box center [1444, 110] width 8 height 8
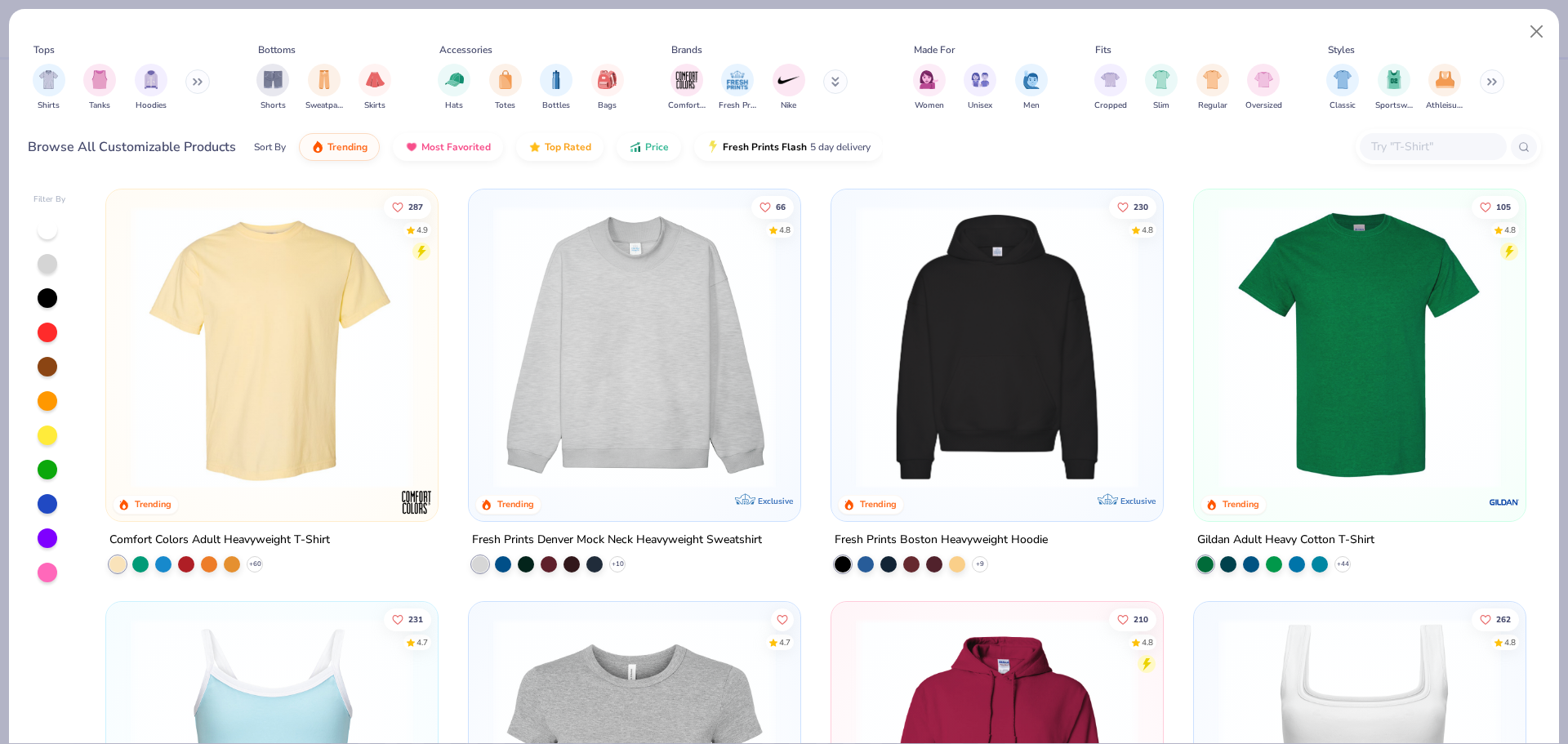
click at [1406, 140] on input "text" at bounding box center [1432, 146] width 125 height 19
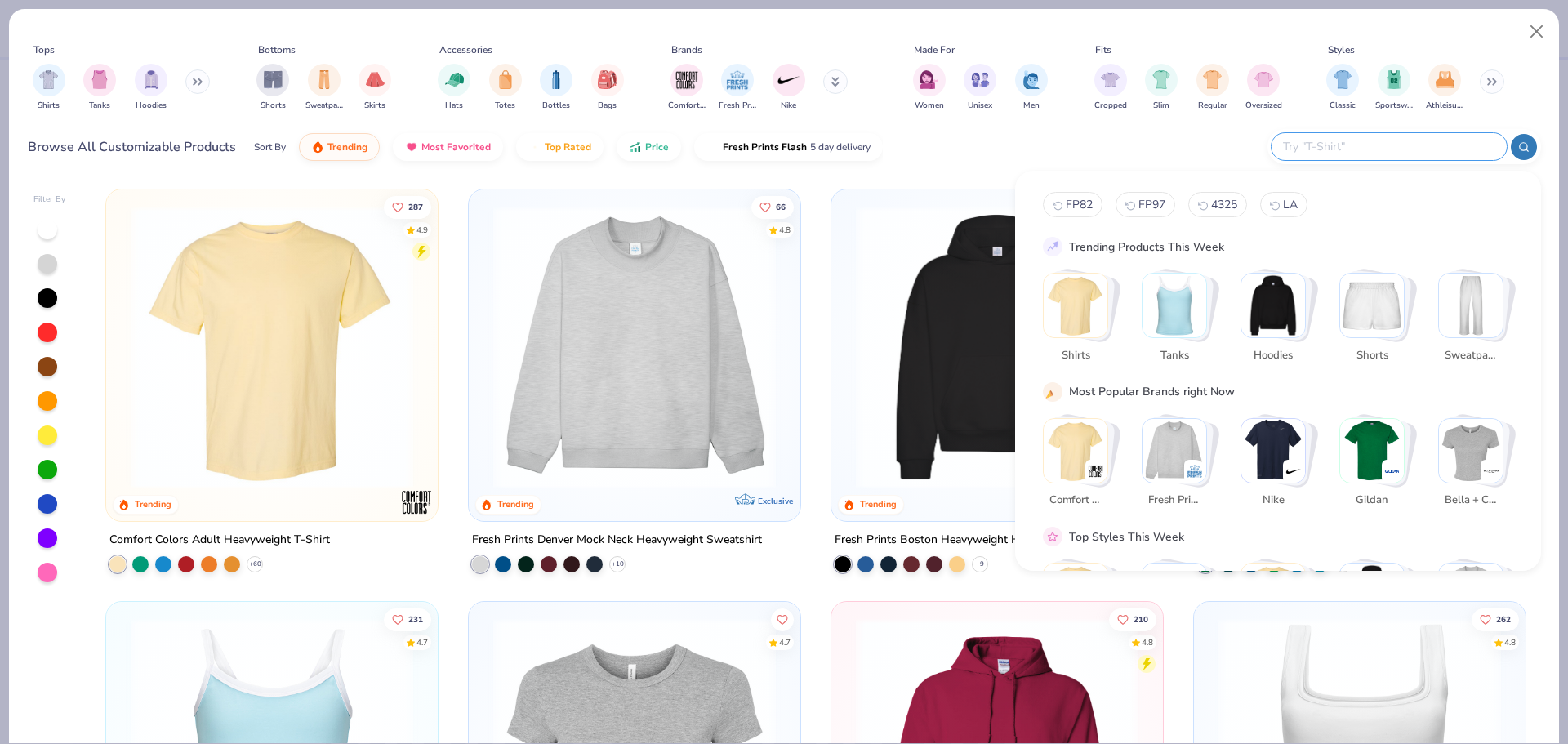
paste input "Newhattan 100% Cotton Stone Washed Cap"
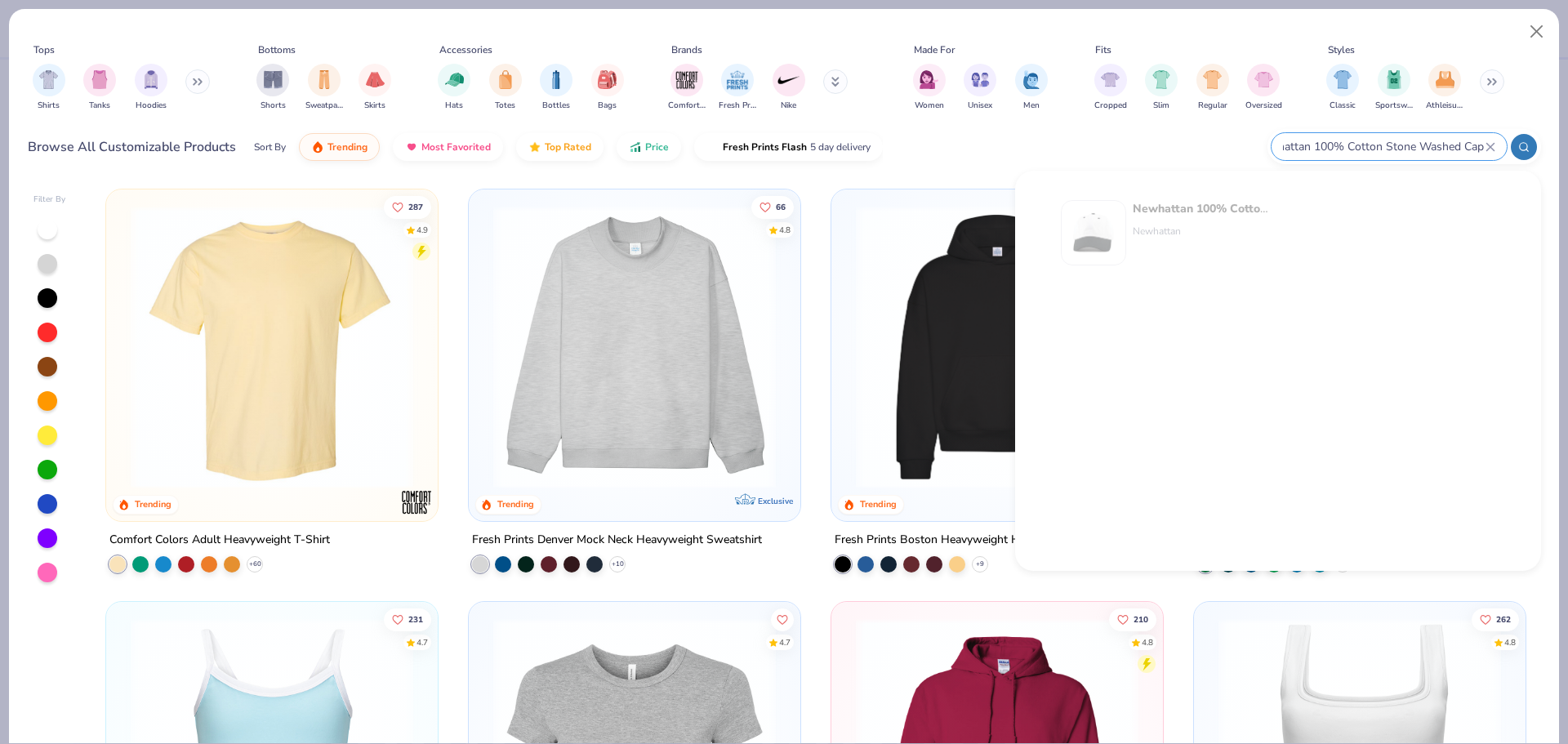
type input "Newhattan 100% Cotton Stone Washed Cap"
click at [1112, 223] on img at bounding box center [1093, 233] width 51 height 51
click at [1498, 146] on div "Newhattan 100% Cotton Stone Washed Cap" at bounding box center [1389, 146] width 235 height 27
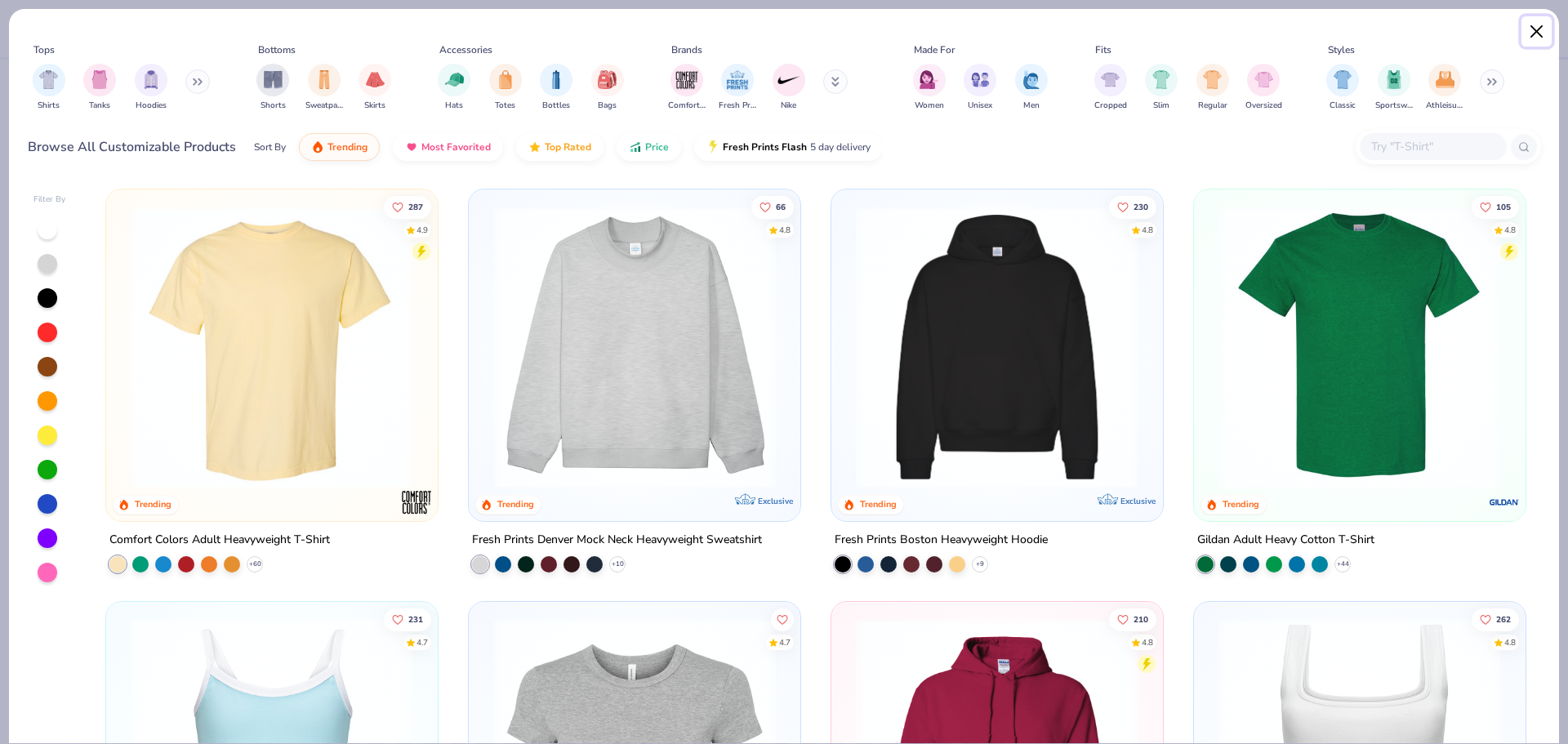
click at [1526, 36] on button "Close" at bounding box center [1537, 31] width 31 height 31
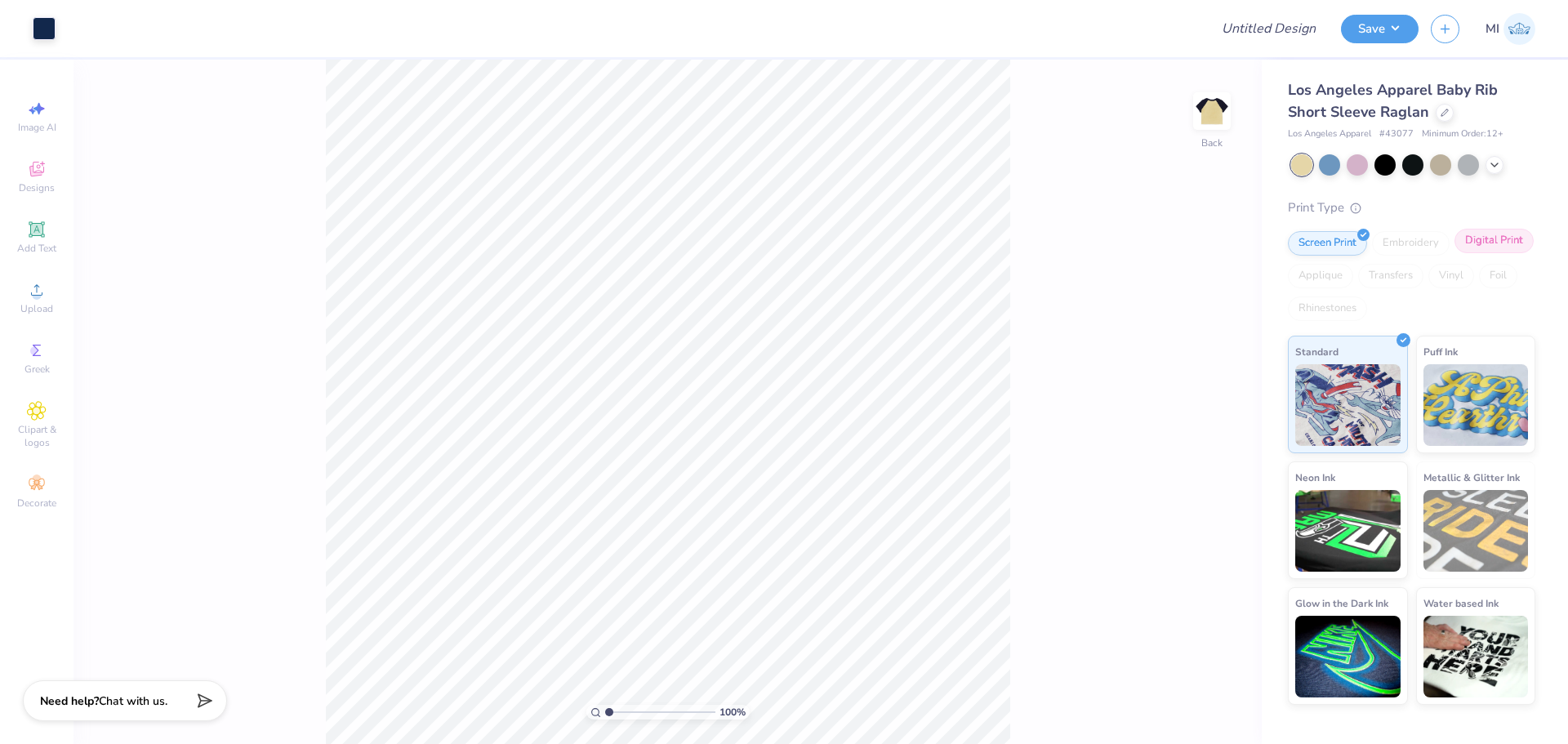
click at [1479, 246] on div "Digital Print" at bounding box center [1494, 240] width 79 height 25
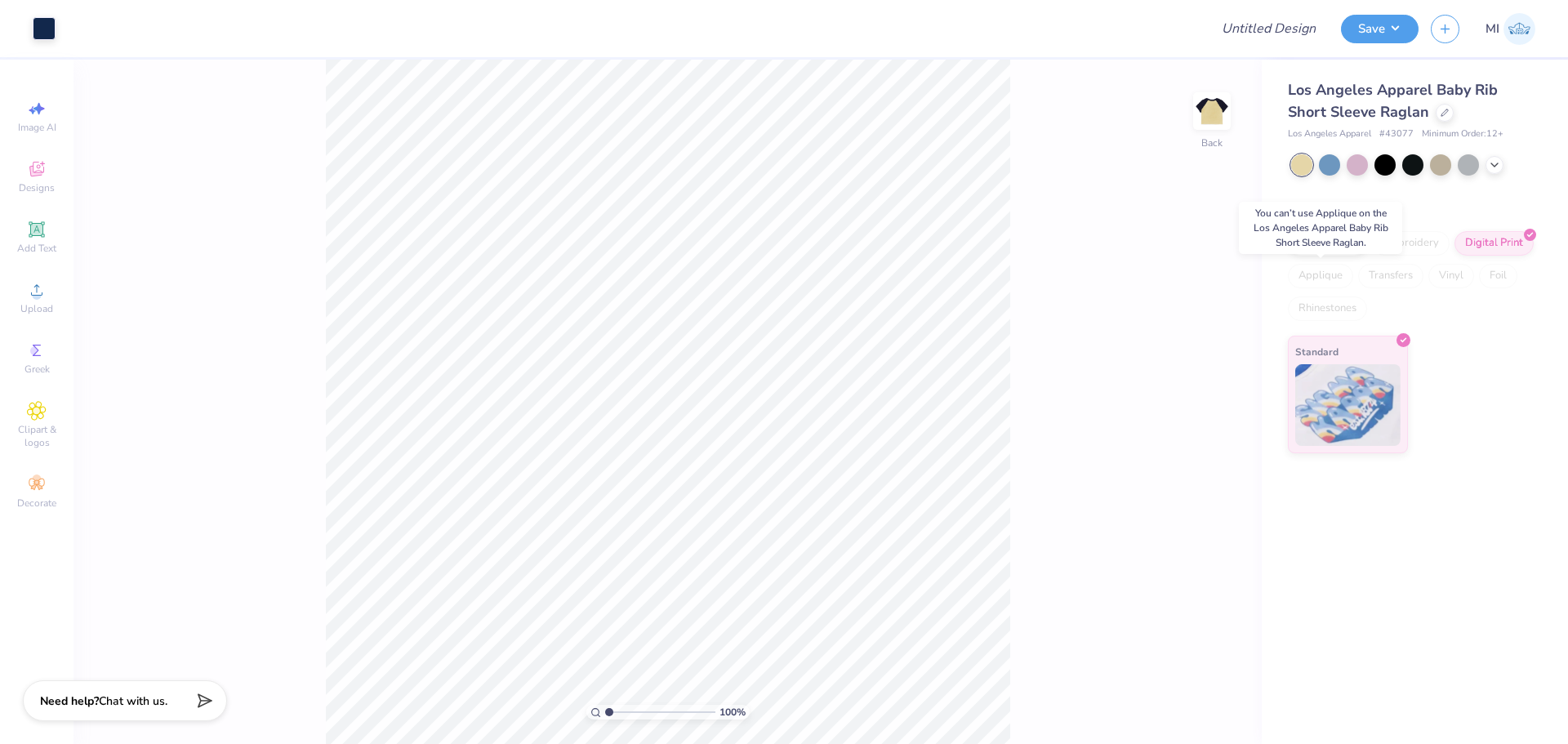
click at [1324, 272] on div "Applique" at bounding box center [1320, 276] width 65 height 25
click at [1415, 275] on div "Transfers" at bounding box center [1391, 276] width 65 height 25
click at [1443, 110] on icon at bounding box center [1444, 110] width 7 height 7
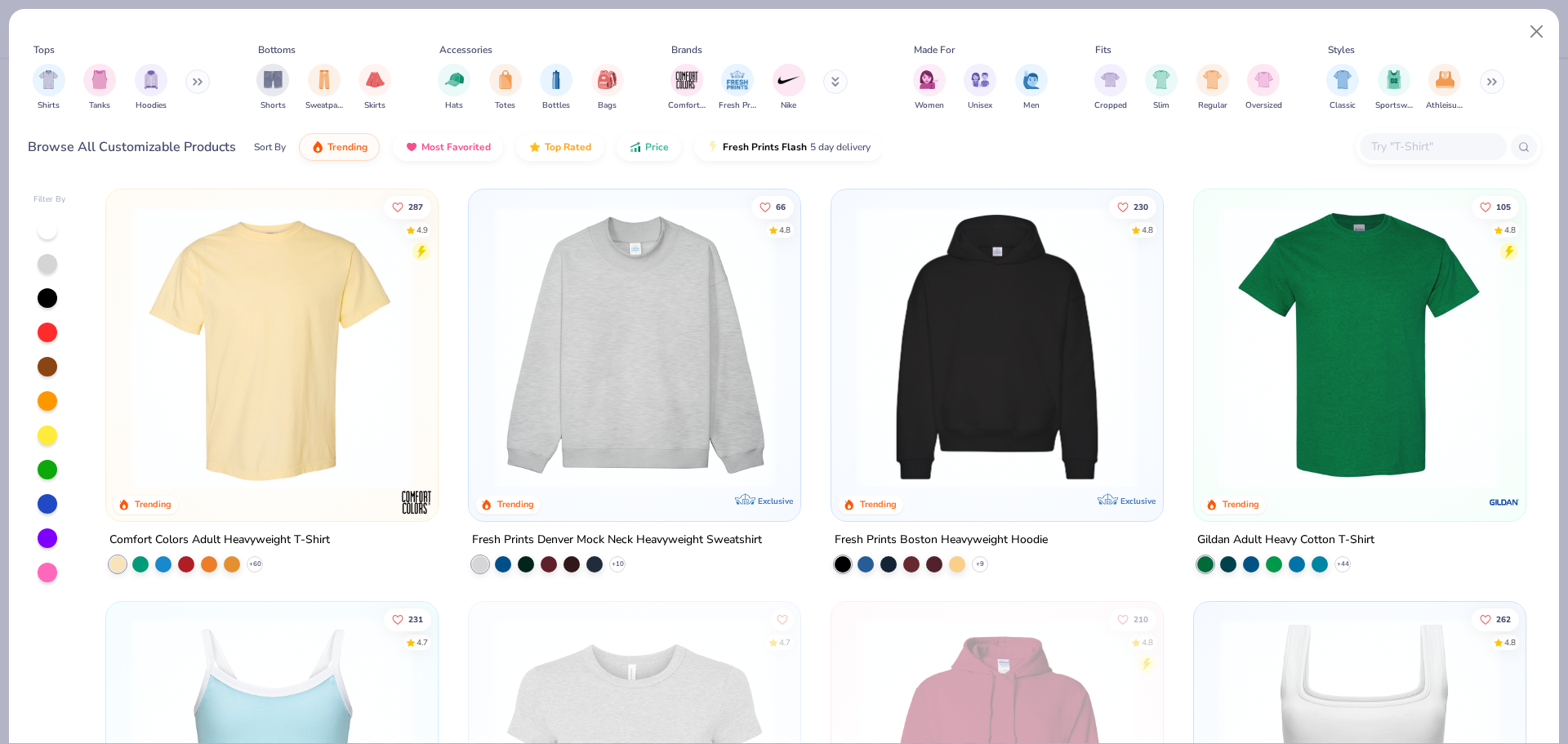
click at [1451, 132] on div at bounding box center [1448, 146] width 186 height 35
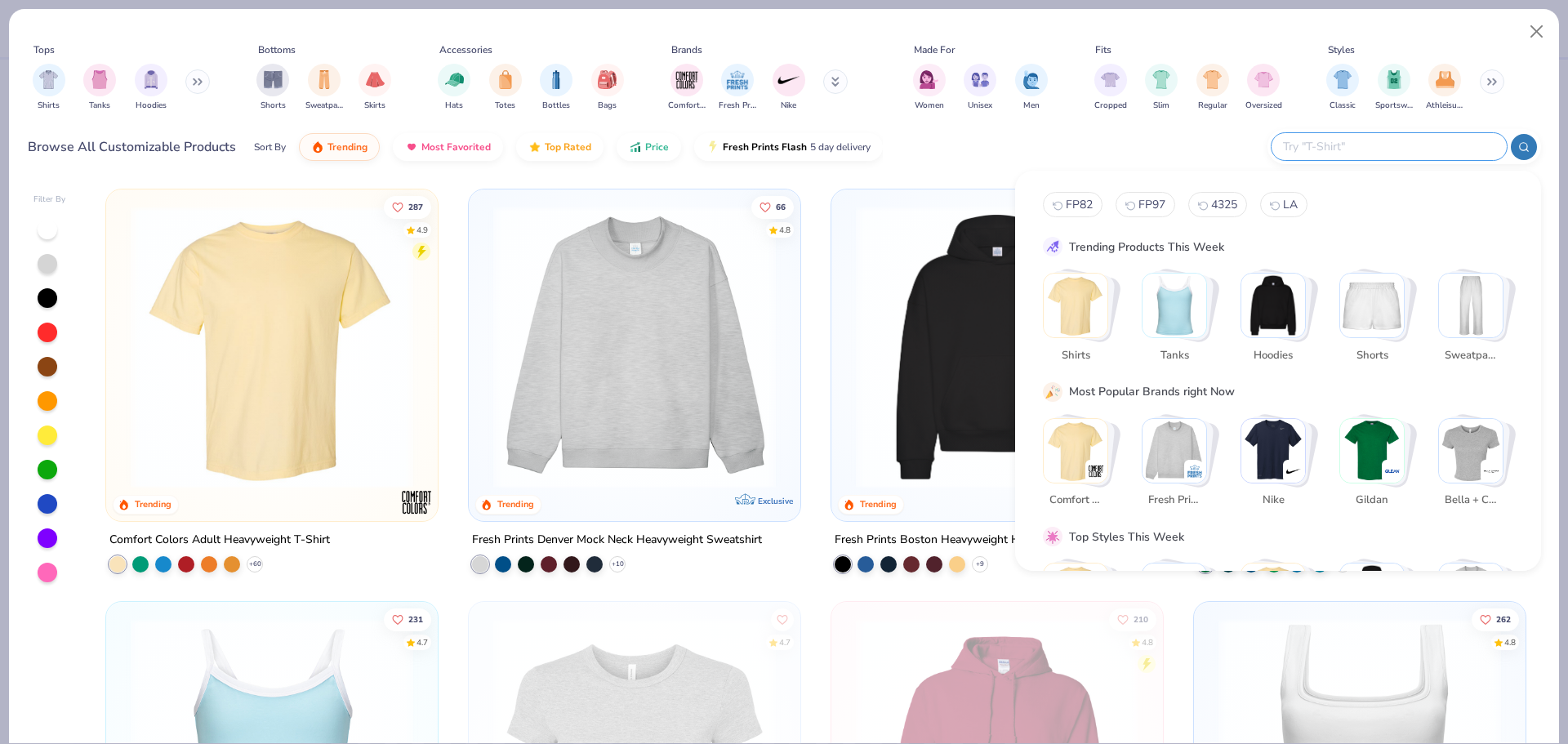
paste input "Newhattan 100% Cotton Stone Washed Cap"
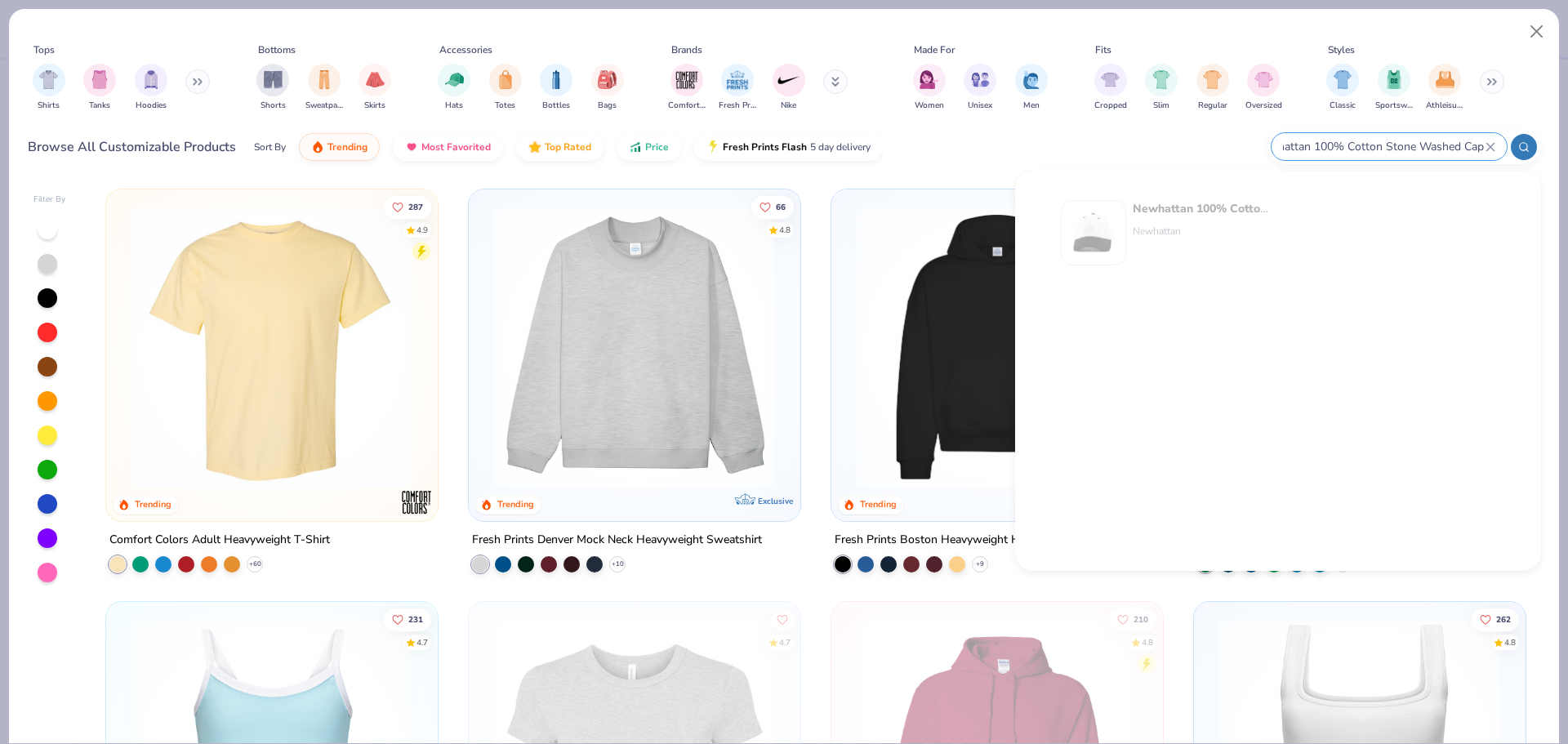
type input "Newhattan 100% Cotton Stone Washed Cap"
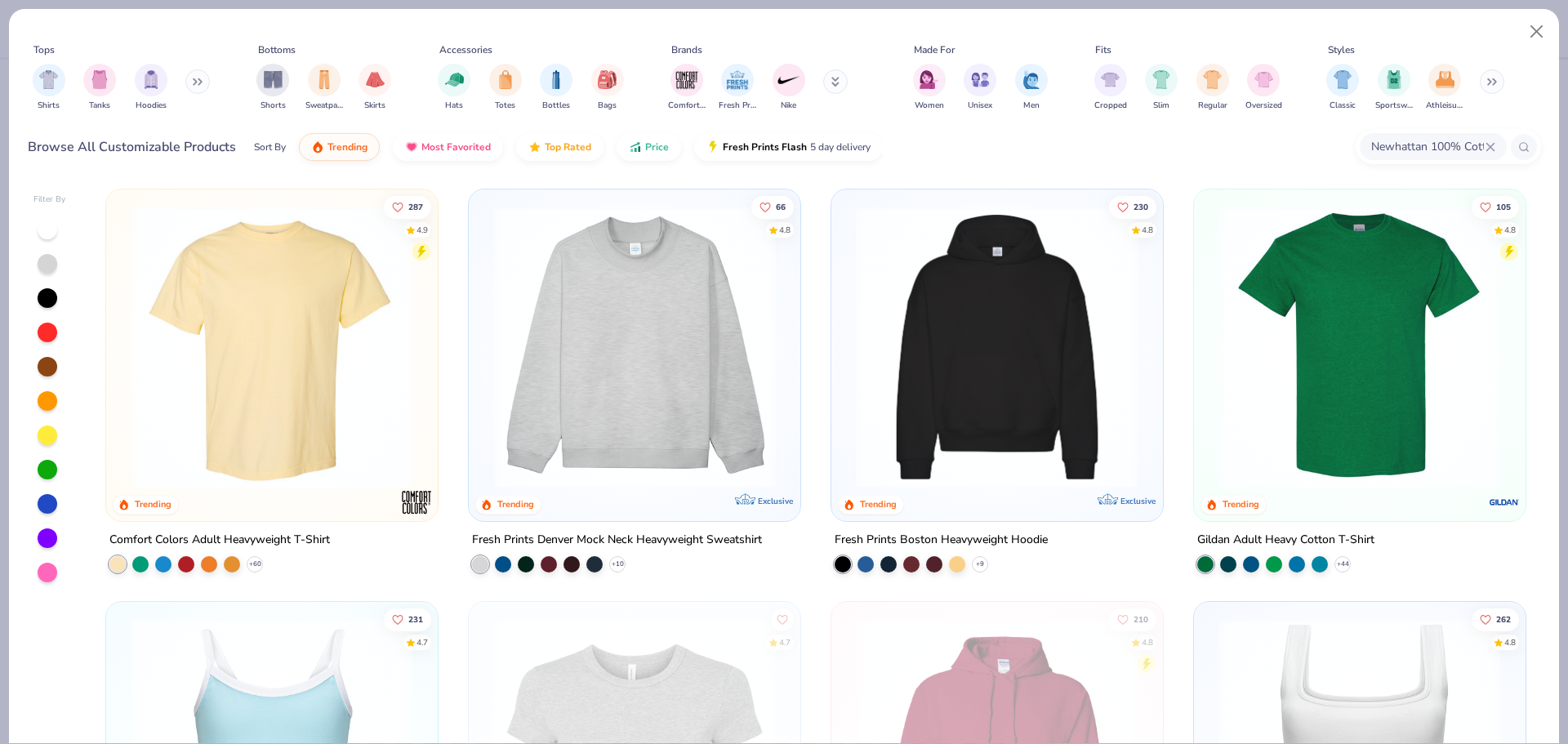
click at [229, 386] on img at bounding box center [272, 347] width 299 height 283
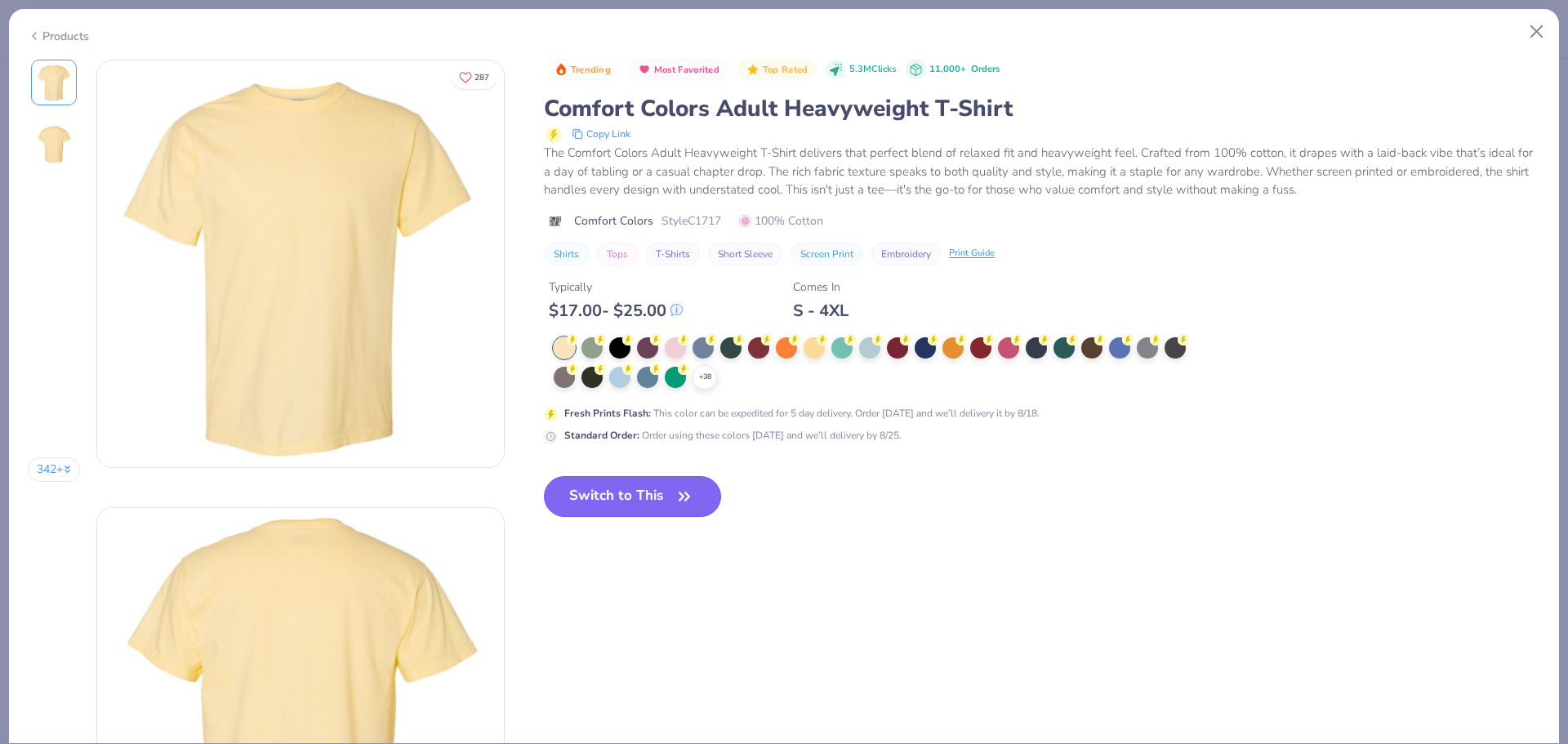
click at [620, 496] on button "Switch to This" at bounding box center [633, 496] width 177 height 41
click at [600, 484] on button "Switch to This" at bounding box center [633, 496] width 177 height 41
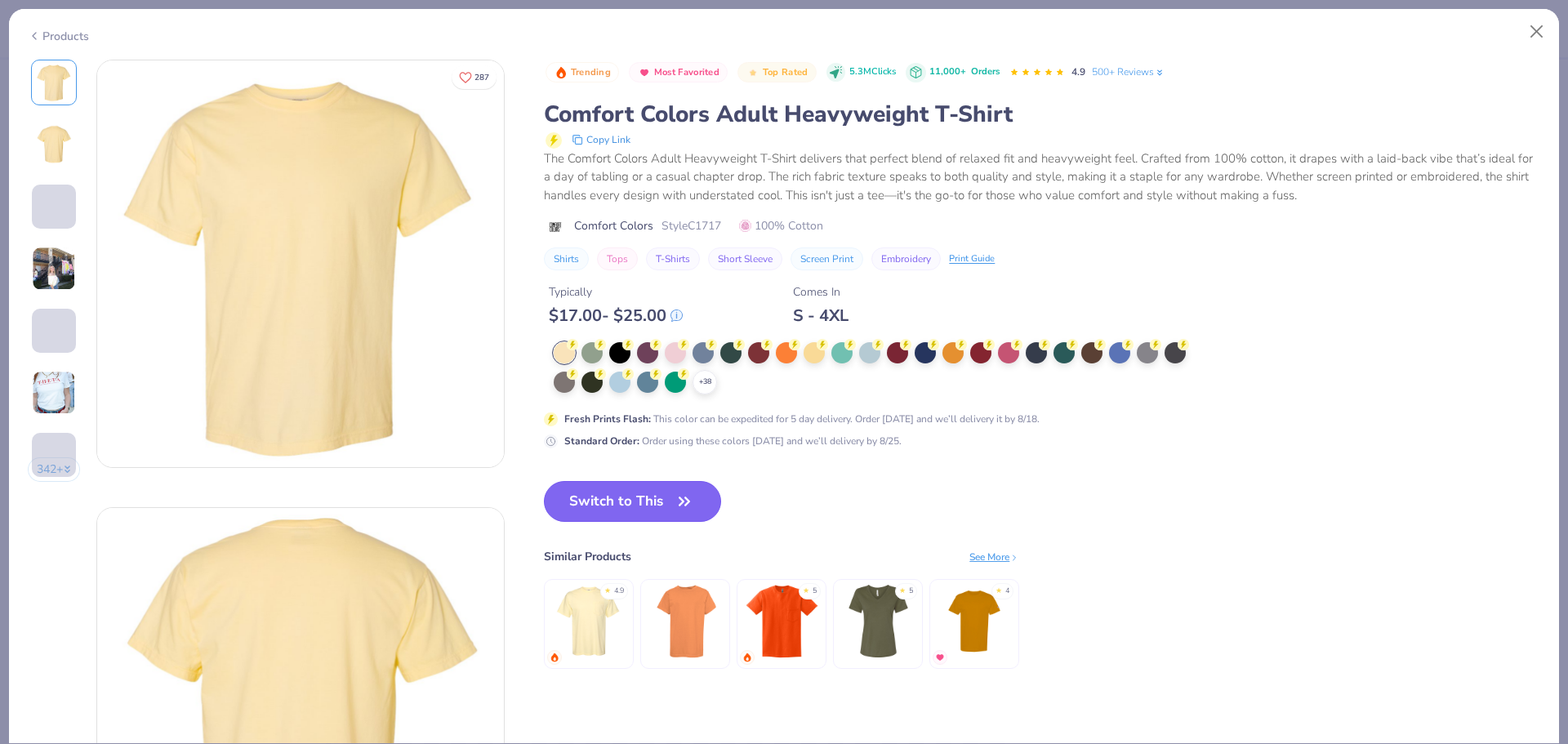
click at [685, 502] on icon "button" at bounding box center [684, 501] width 9 height 8
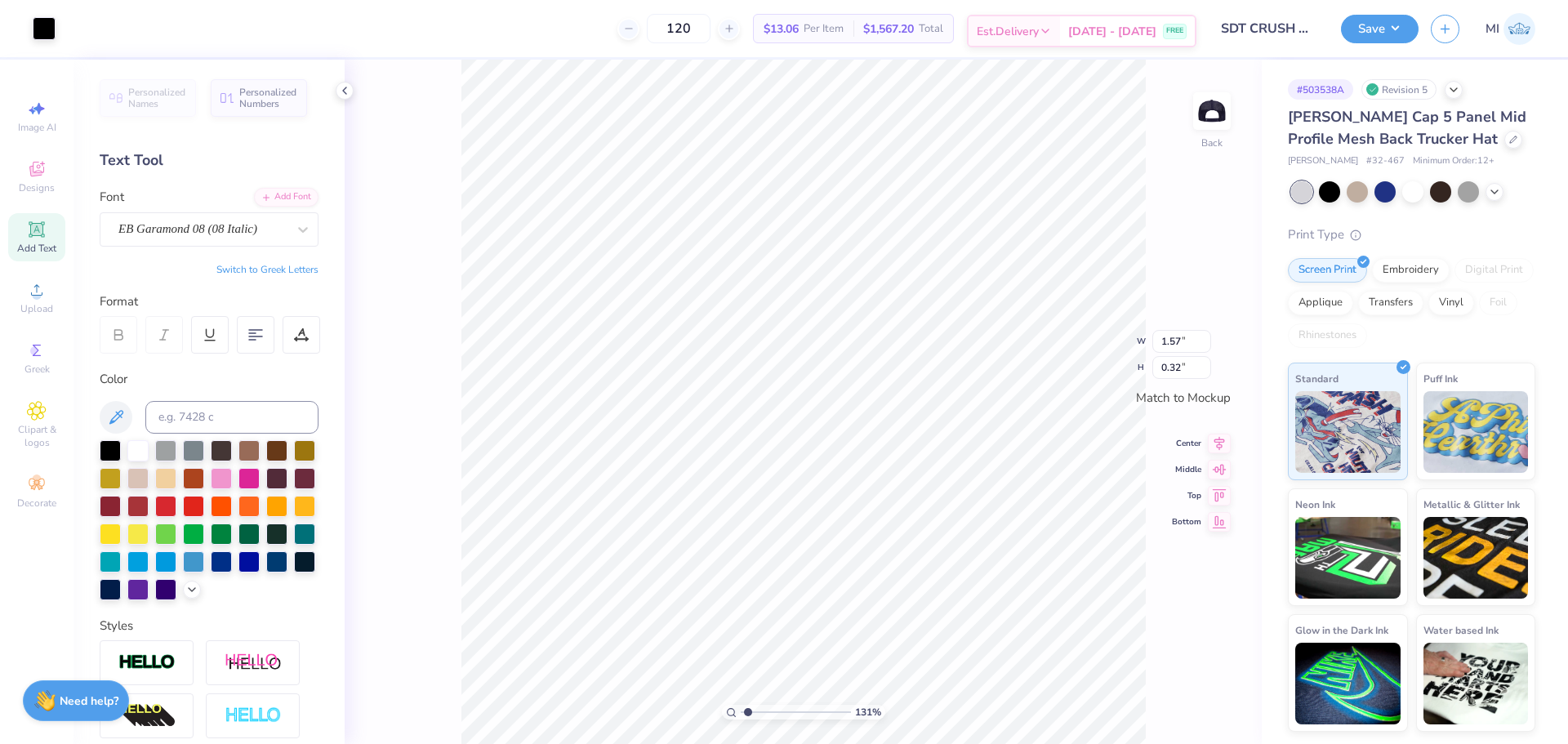
scroll to position [14, 4]
type input "1.31376749509132"
type input "3.53"
type input "0.73"
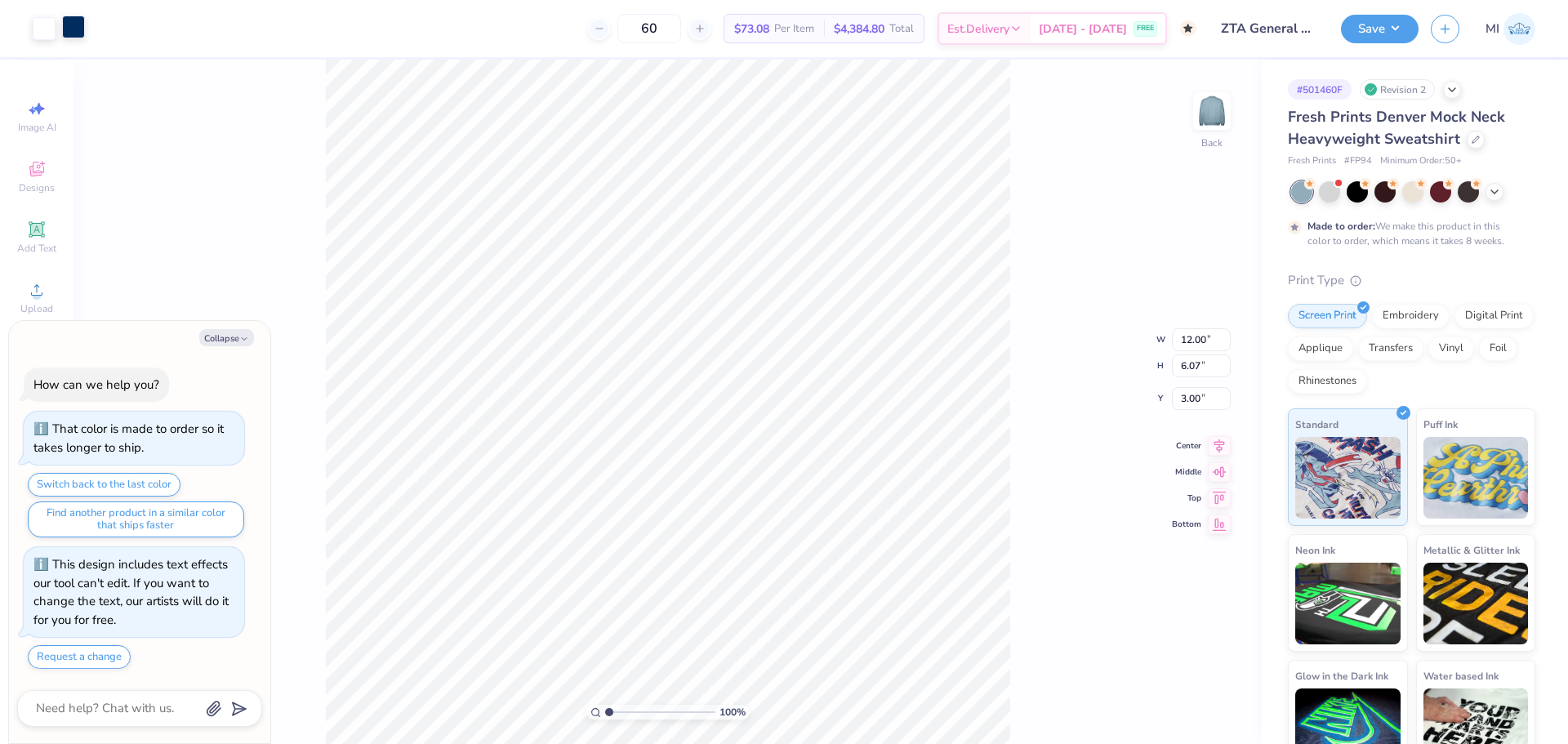
click at [65, 32] on div at bounding box center [74, 26] width 23 height 23
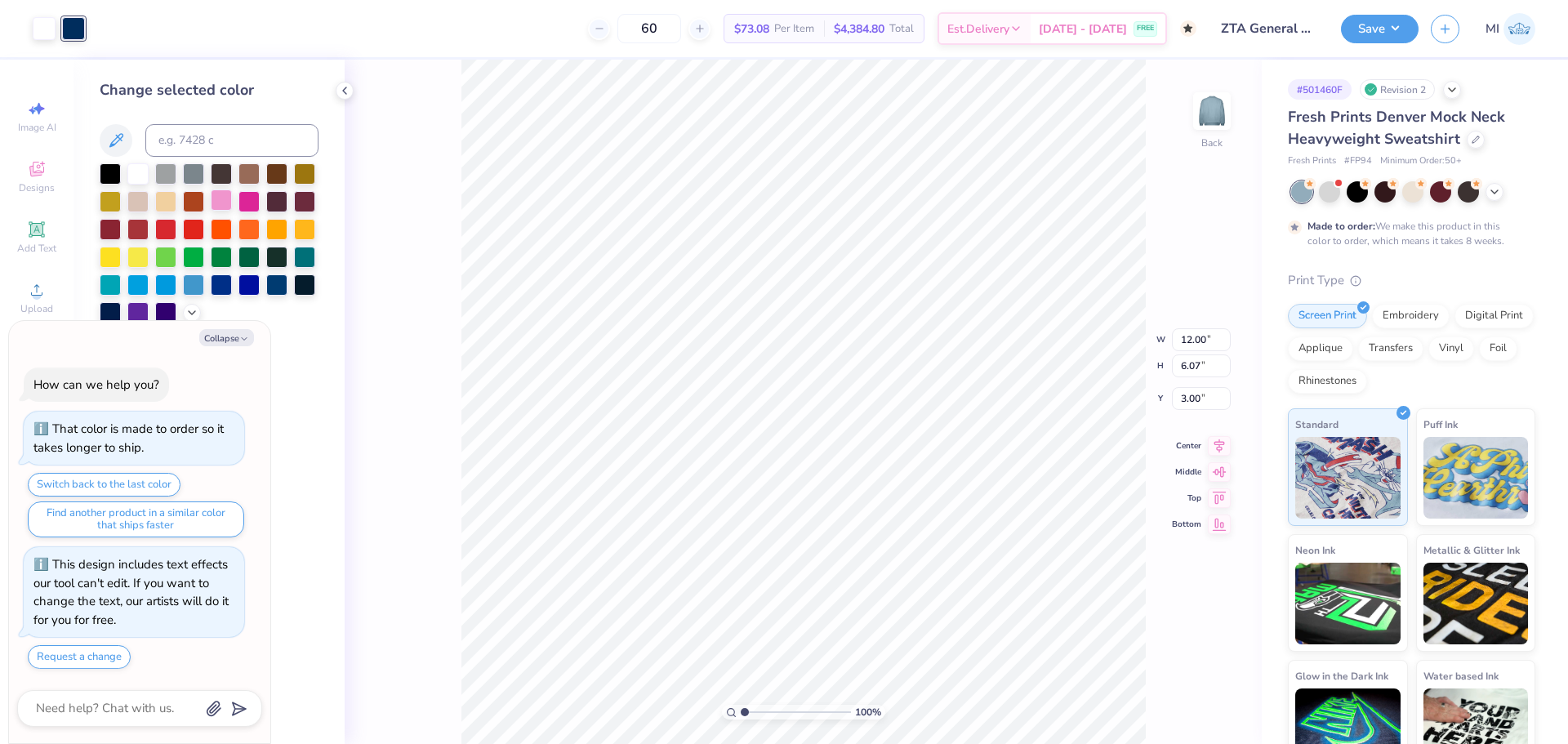
click at [217, 203] on div at bounding box center [221, 200] width 22 height 22
click at [42, 29] on div at bounding box center [44, 26] width 23 height 23
click at [272, 289] on div at bounding box center [276, 283] width 22 height 22
click at [77, 22] on div at bounding box center [74, 26] width 23 height 23
click at [138, 179] on div at bounding box center [138, 172] width 22 height 22
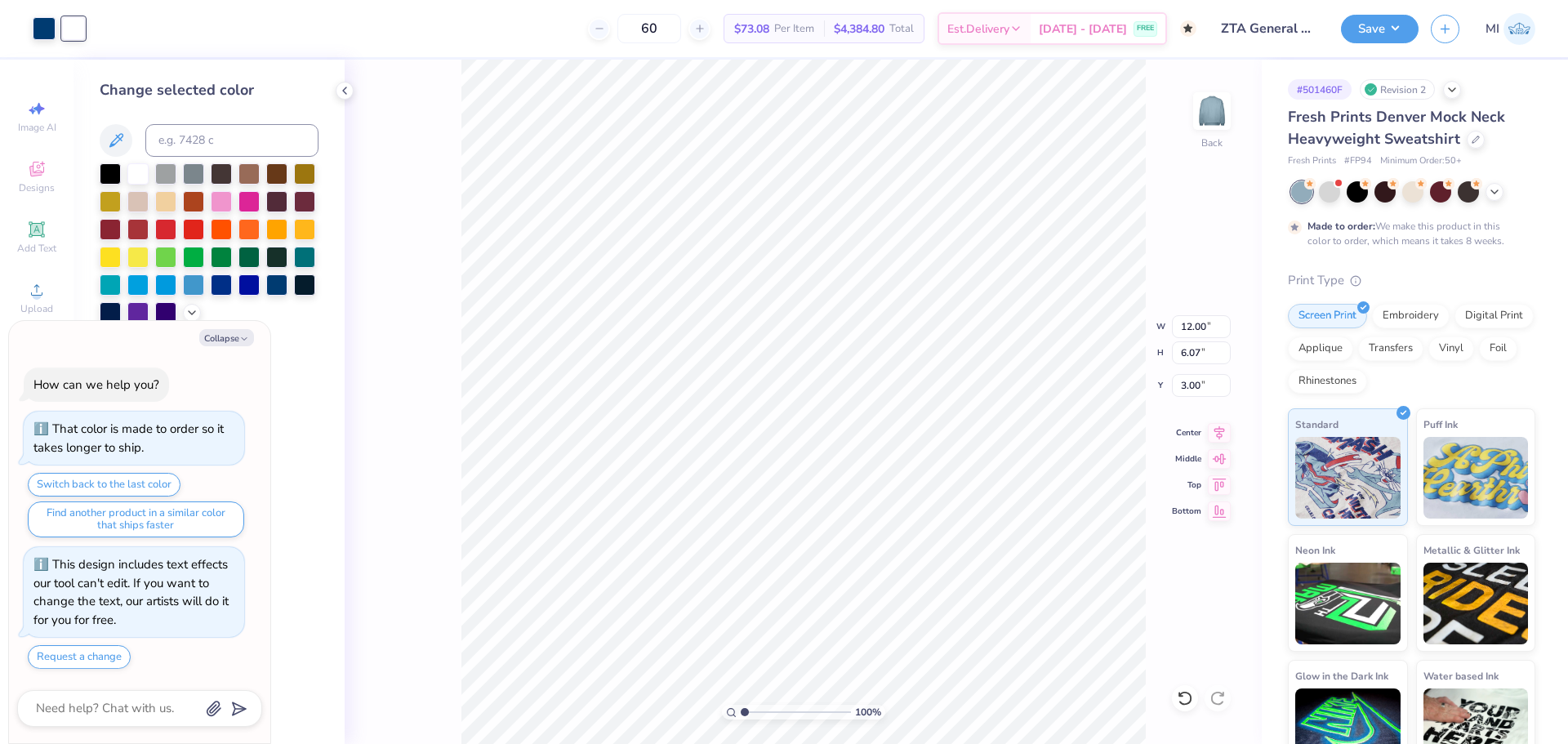
type textarea "x"
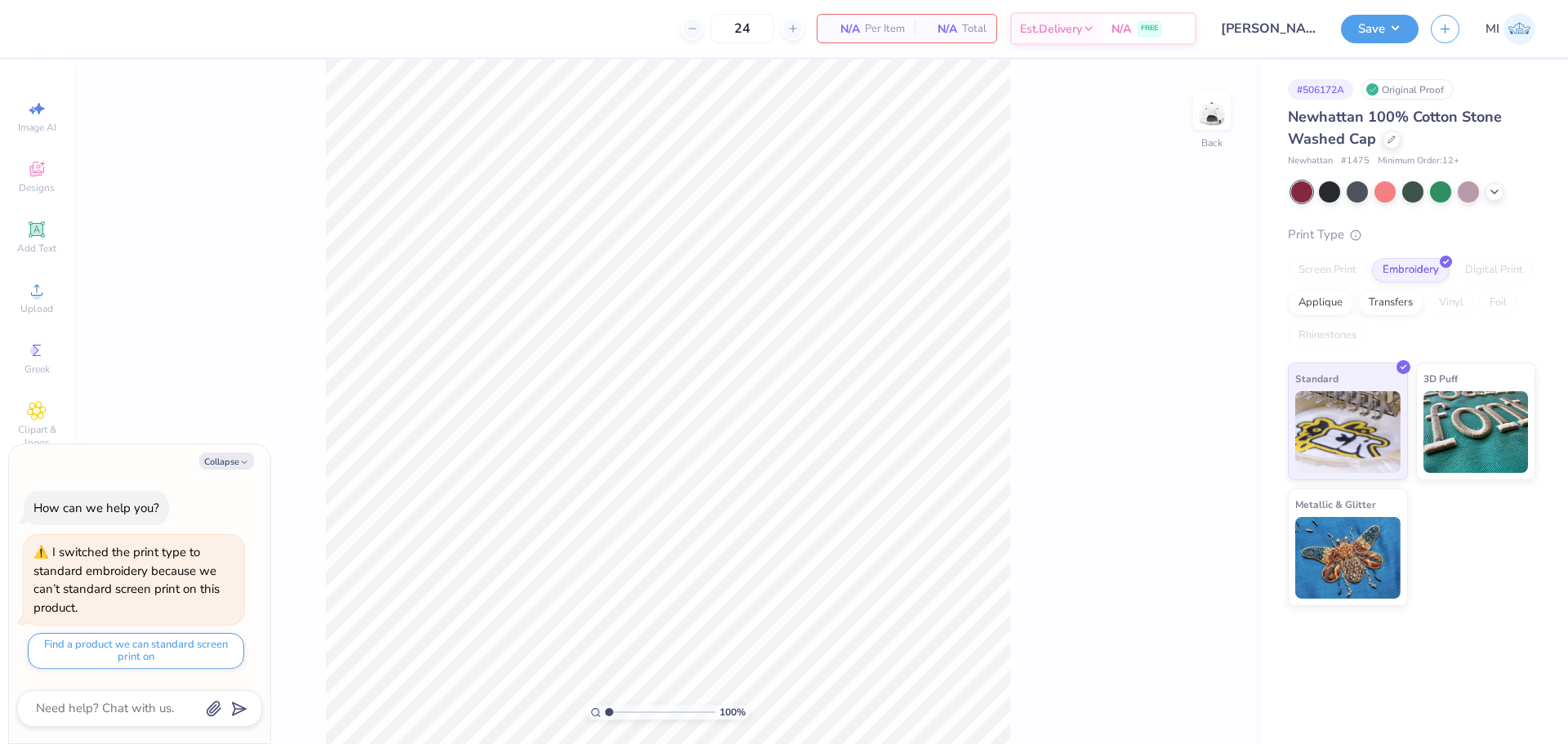
type textarea "x"
click at [984, 29] on div "N/A Total" at bounding box center [956, 28] width 82 height 27
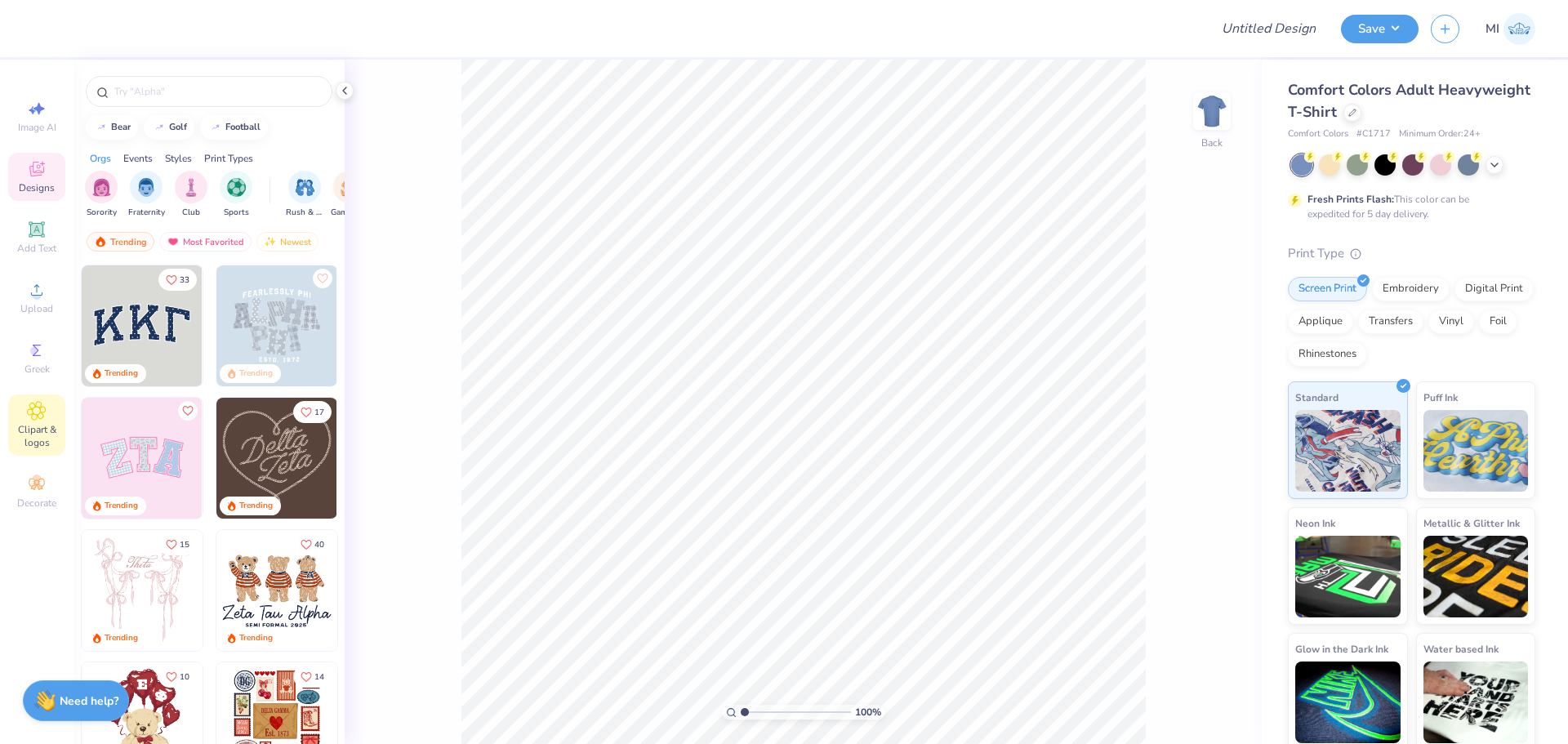
click at [43, 426] on span "Clipart & logos" at bounding box center [37, 436] width 58 height 26
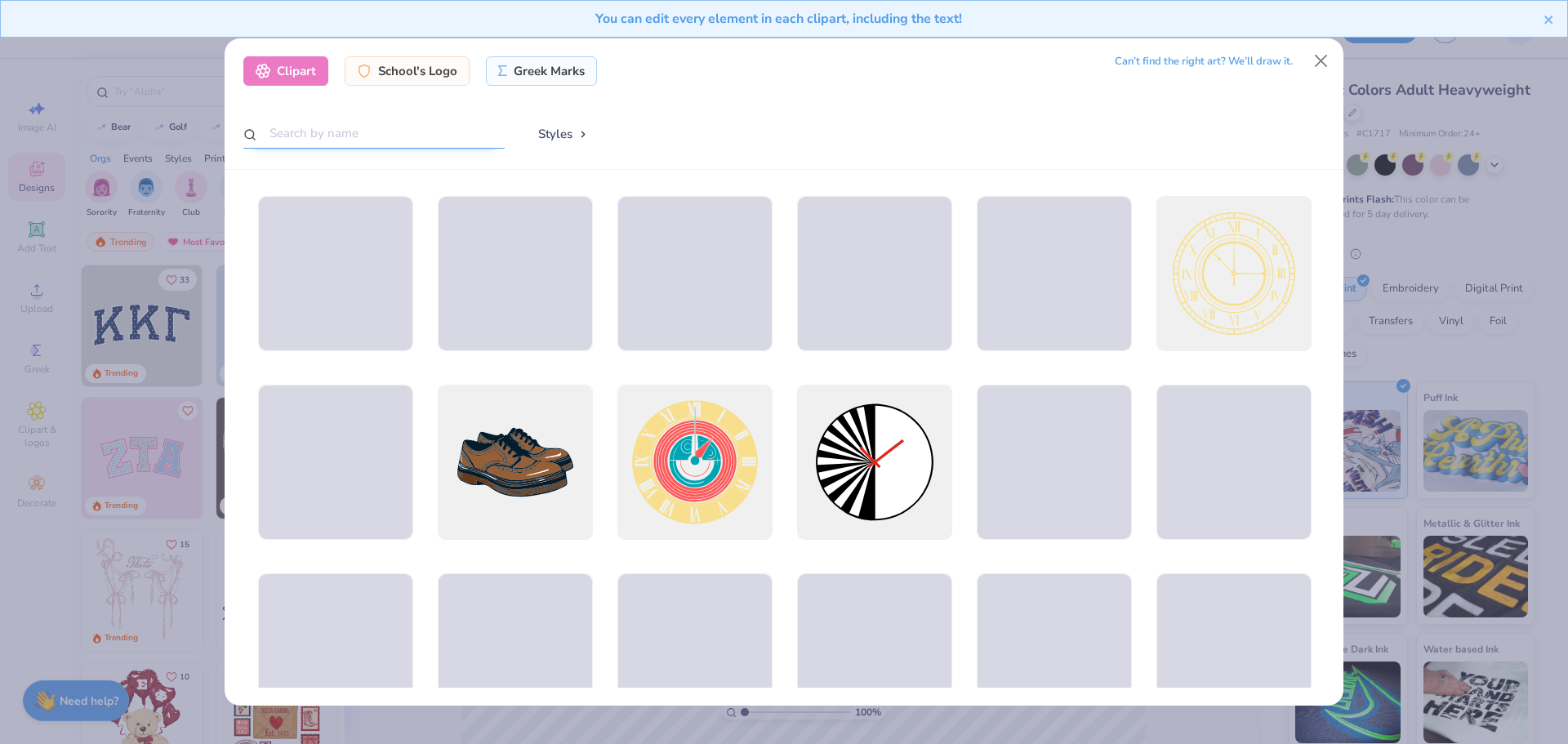
click at [335, 137] on input "text" at bounding box center [374, 134] width 261 height 30
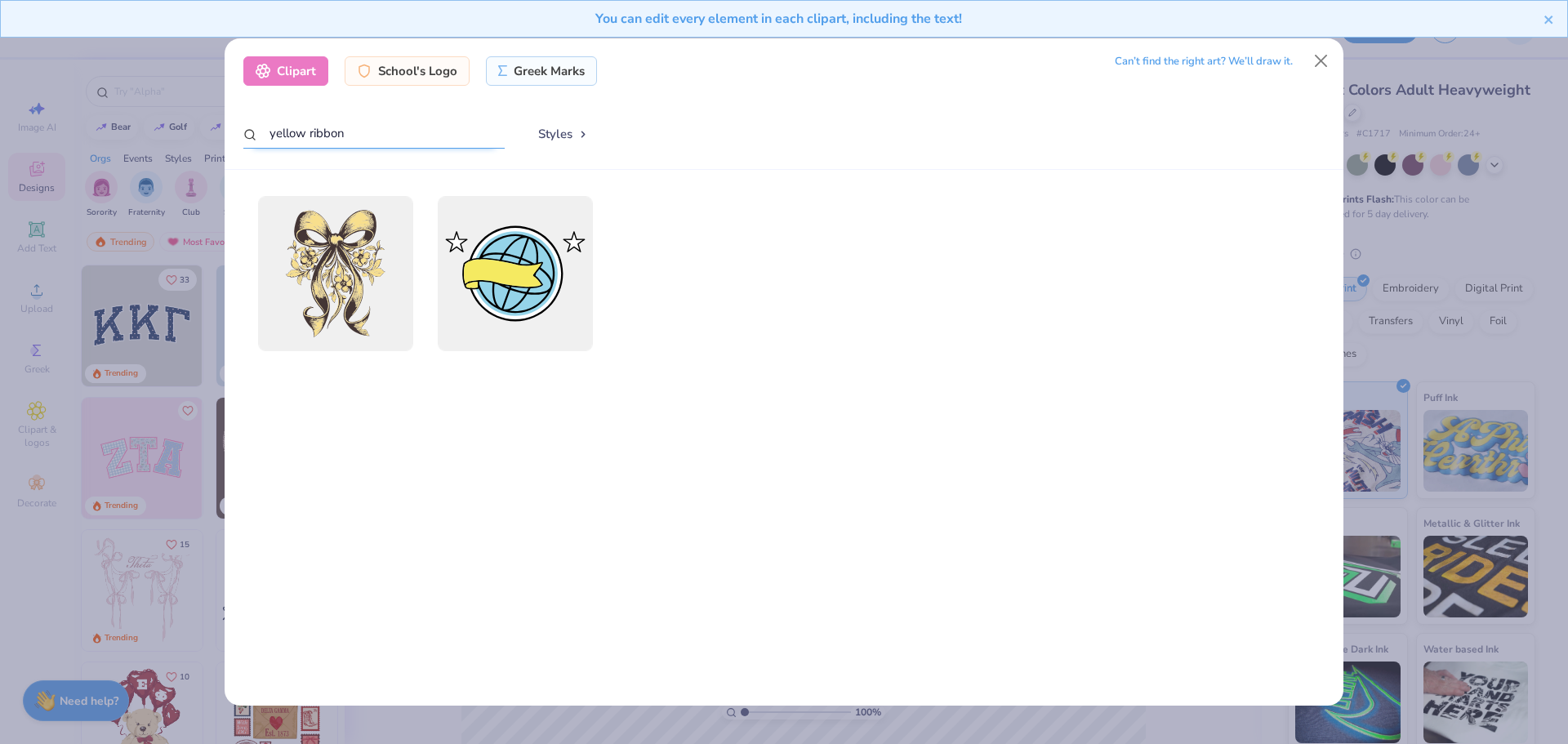
drag, startPoint x: 310, startPoint y: 136, endPoint x: 238, endPoint y: 120, distance: 73.8
click at [238, 120] on div "Clipart School's Logo Greek Marks Can’t find the right art? We’ll draw it. yell…" at bounding box center [784, 104] width 1119 height 131
type input "ribbon"
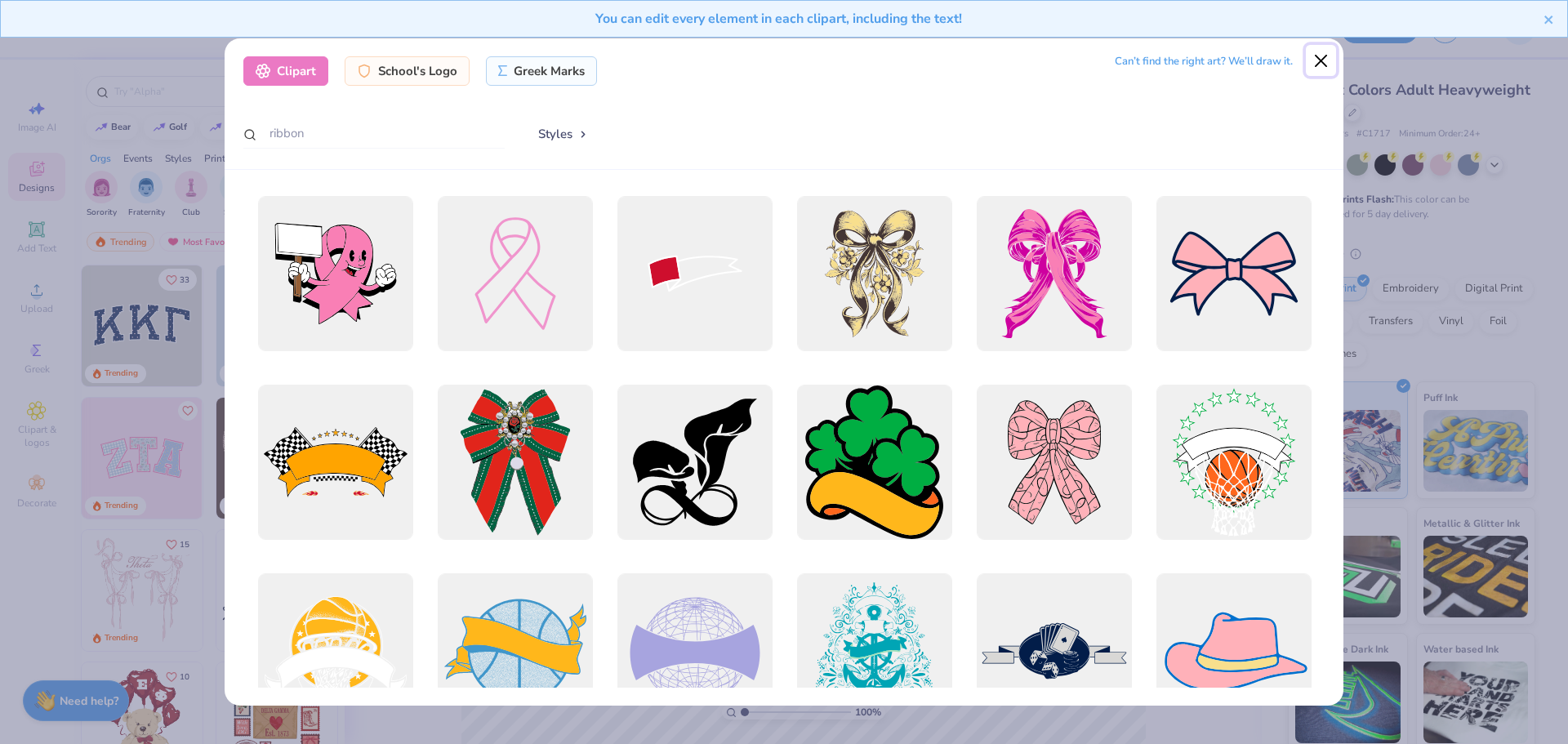
click at [1323, 62] on button "Close" at bounding box center [1321, 60] width 31 height 31
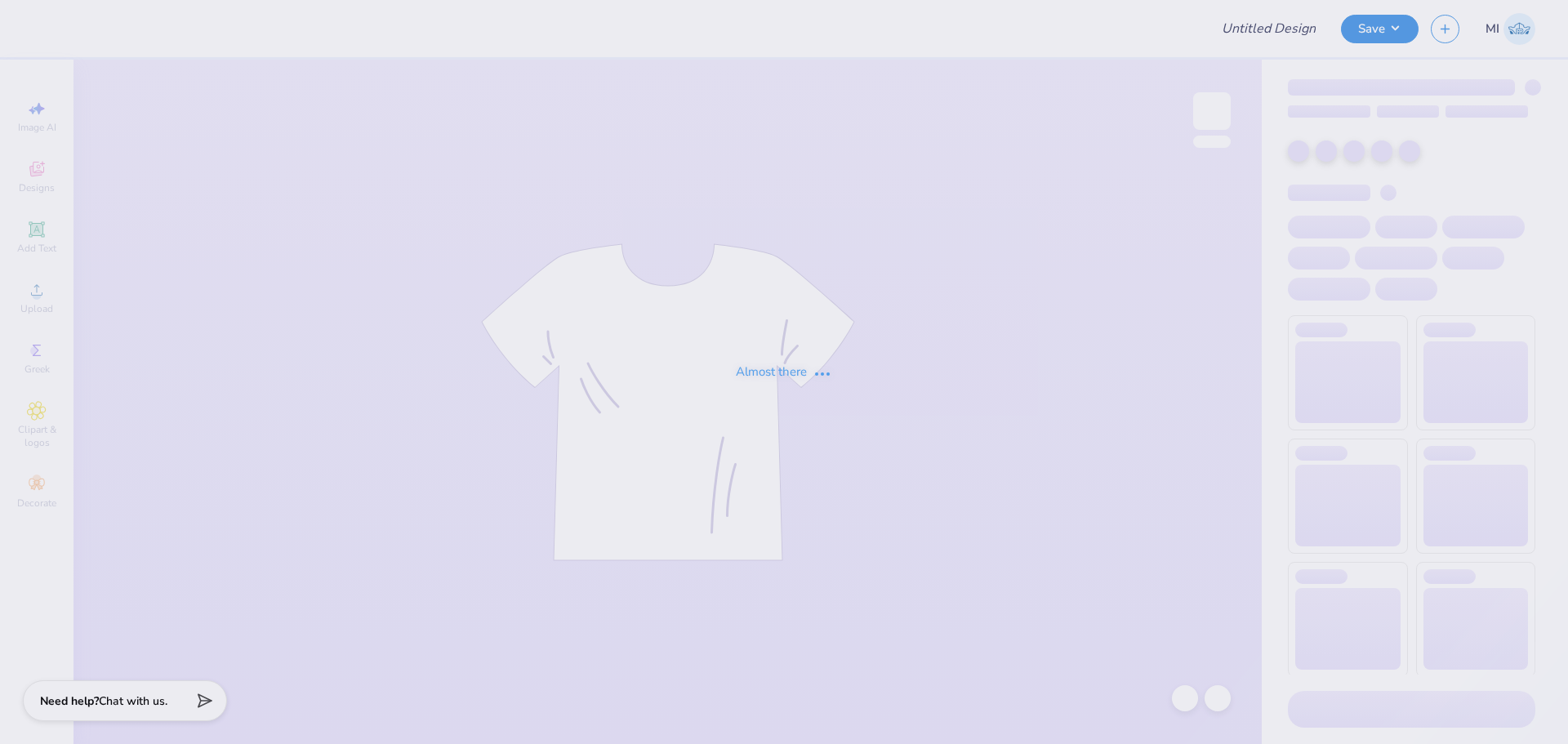
type input "f25 psp recruitment"
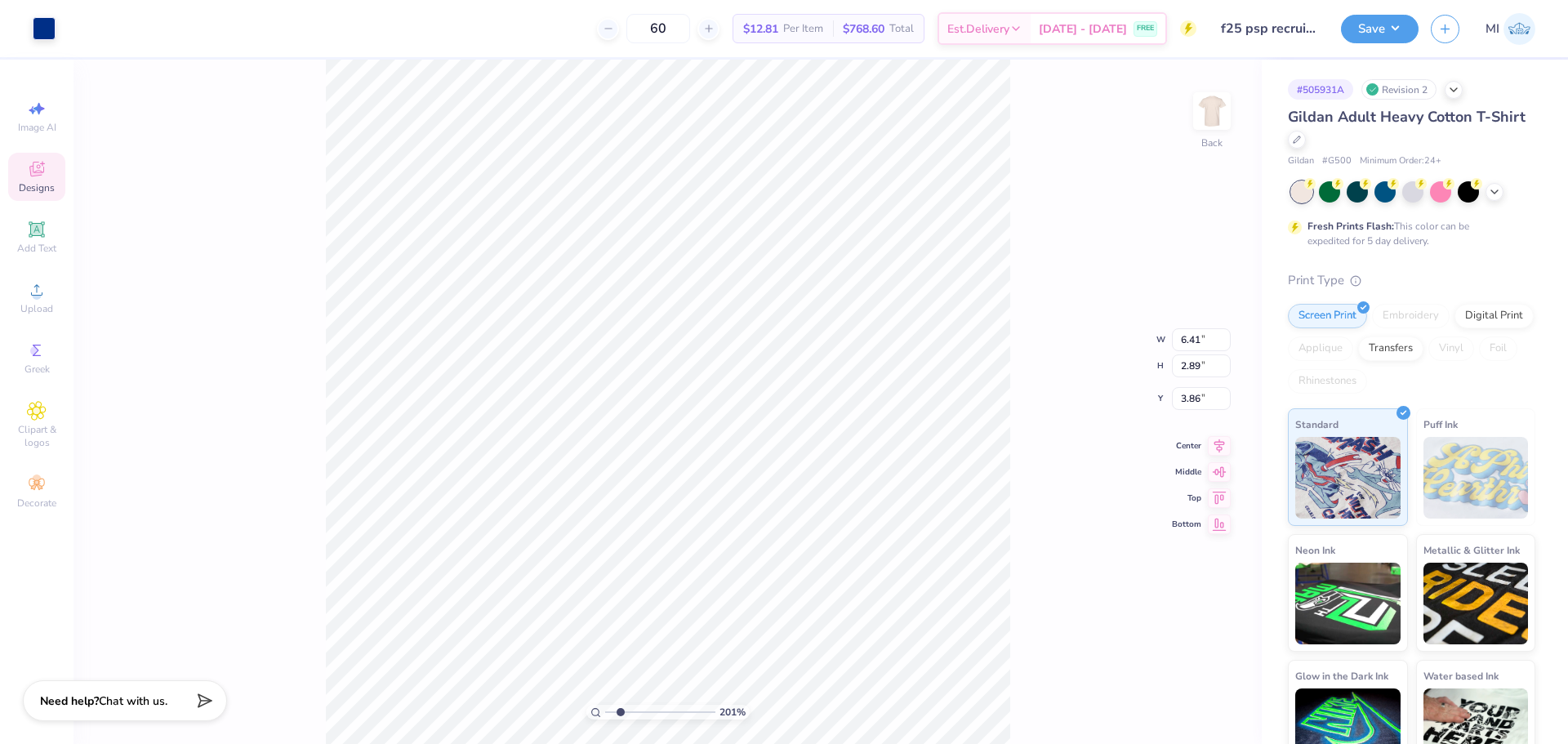
type input "2.01445811466782"
type input "1.35"
type input "4.68"
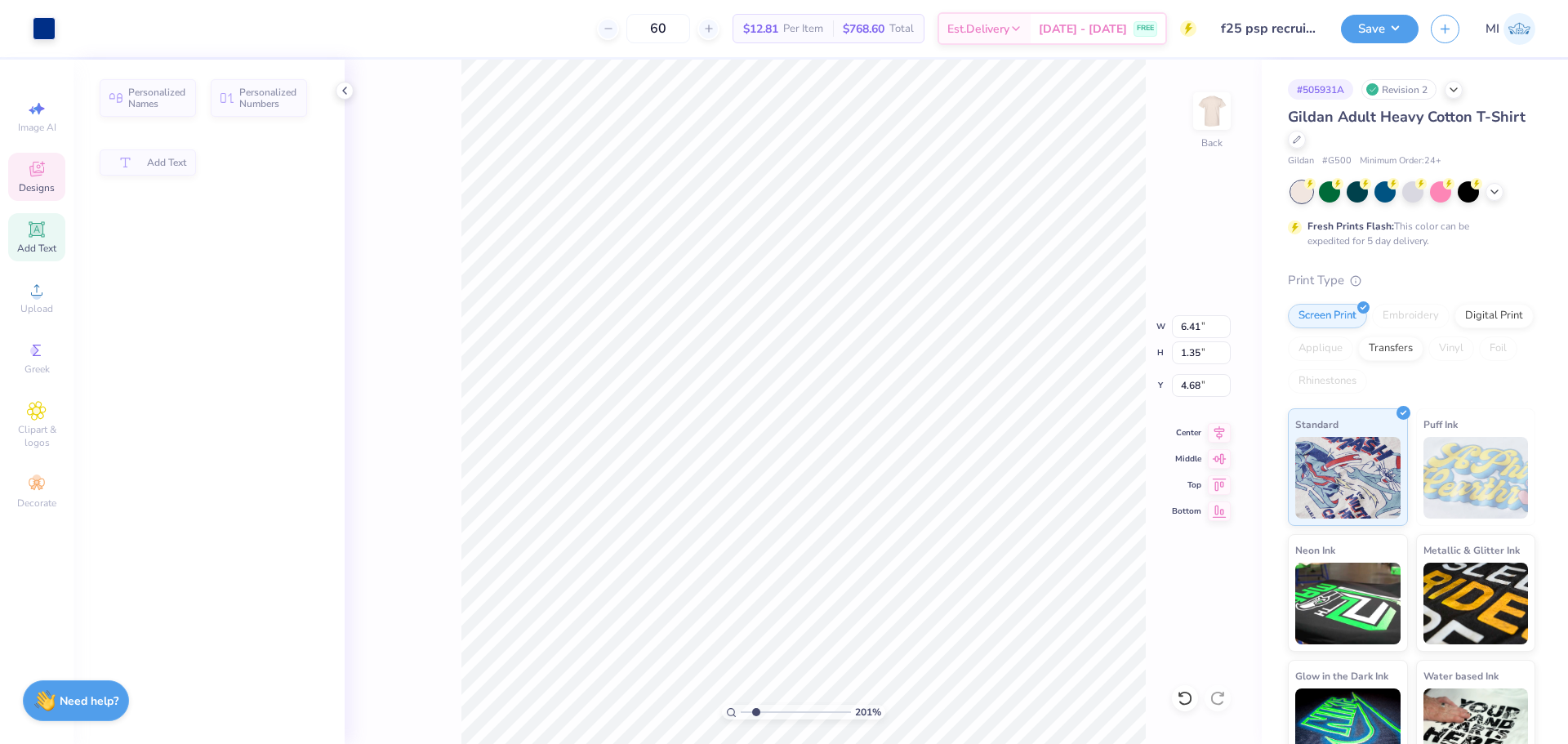
type input "2.01445811466782"
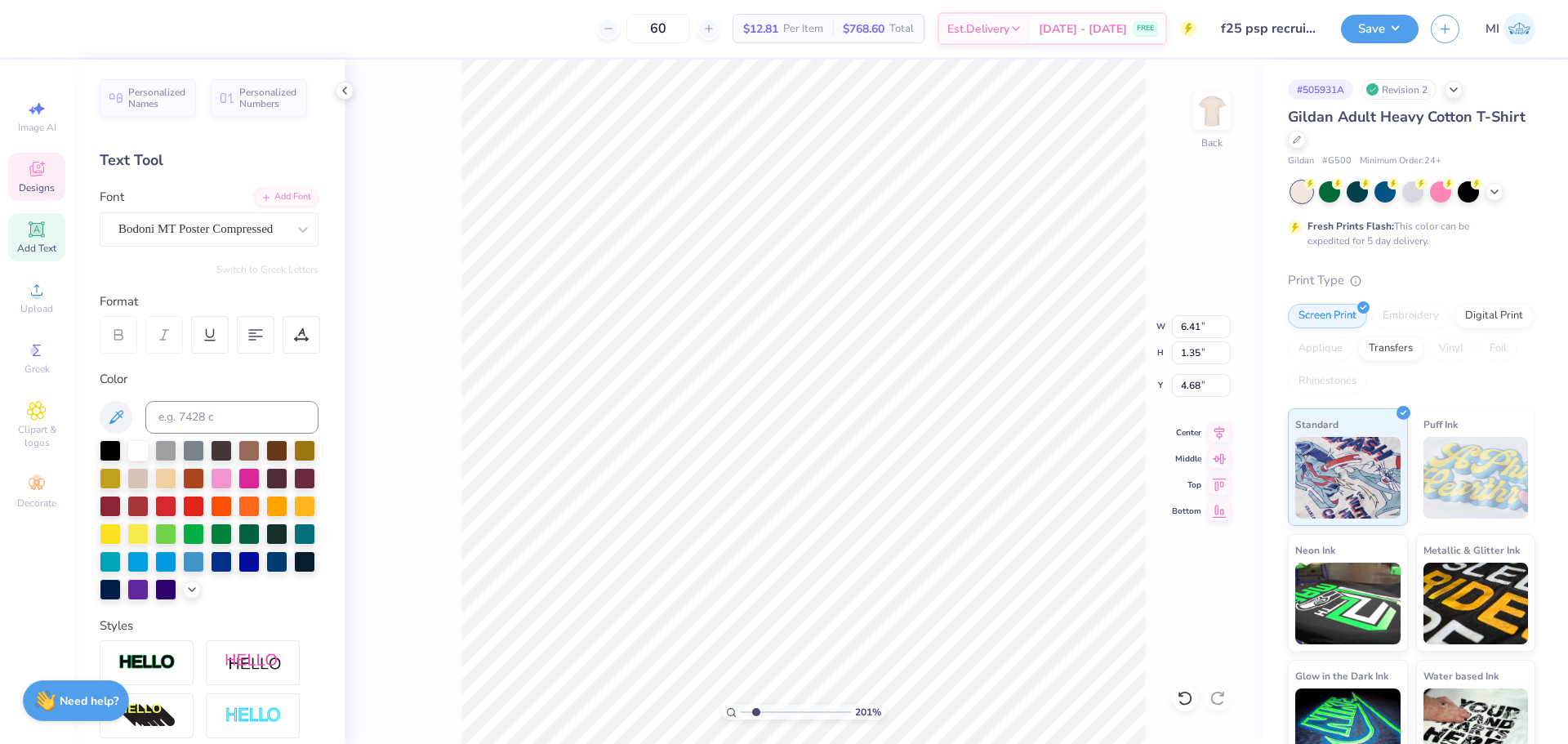
scroll to position [14, 3]
